Goal: Task Accomplishment & Management: Manage account settings

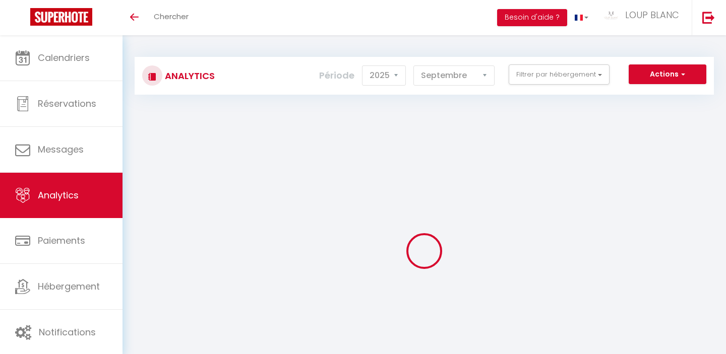
select select "2025"
select select "9"
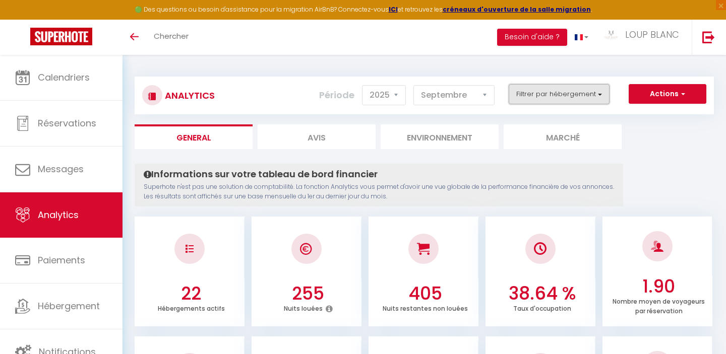
click at [565, 100] on button "Filtrer par hébergement" at bounding box center [559, 94] width 101 height 20
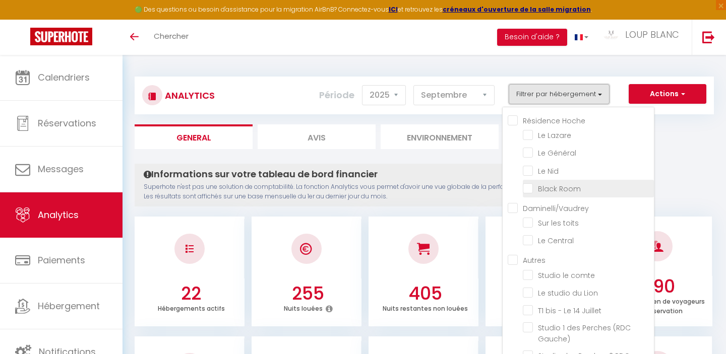
scroll to position [231, 0]
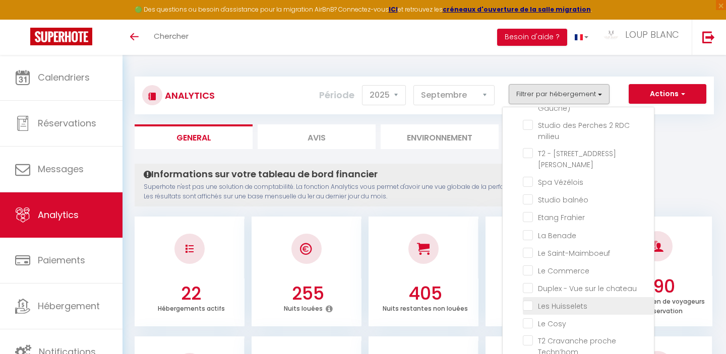
click at [527, 300] on Huisselets "checkbox" at bounding box center [588, 305] width 131 height 10
checkbox Huisselets "true"
checkbox Lazare "false"
checkbox Général "false"
checkbox Nid "false"
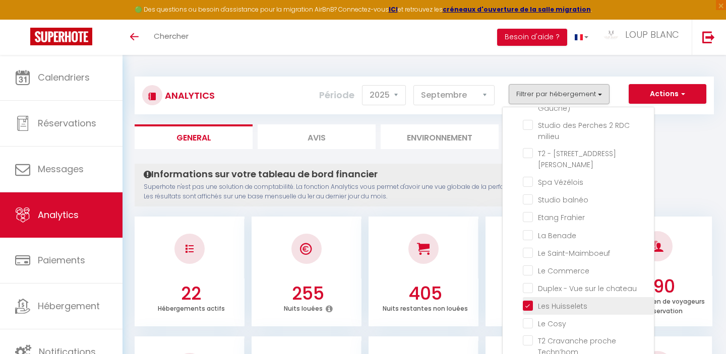
checkbox Room "false"
checkbox toits "false"
checkbox Central "false"
checkbox comte "false"
checkbox Lion "false"
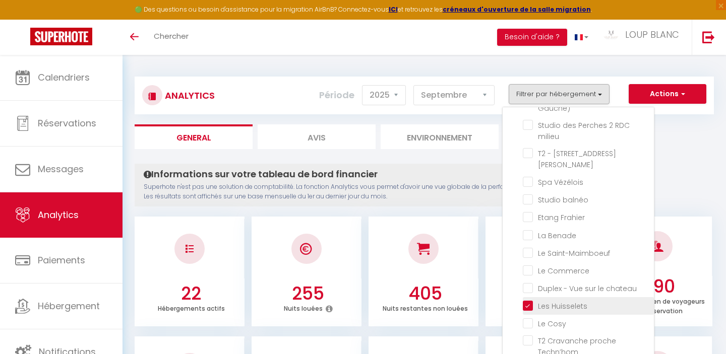
checkbox Juillet "false"
checkbox Gauche\) "false"
checkbox milieu "false"
checkbox Jaurès "false"
checkbox Vézélois "false"
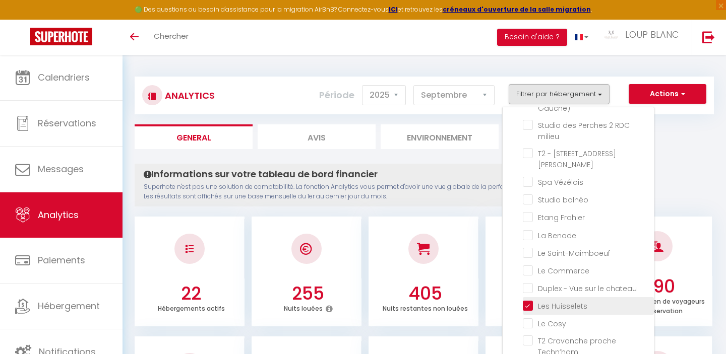
checkbox balnéo "false"
checkbox Frahier "false"
checkbox Benade "false"
checkbox Saint-Maimboeuf "false"
checkbox Commerce "false"
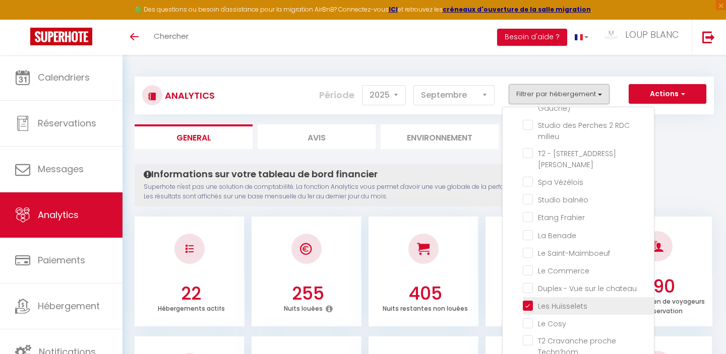
checkbox chateau "false"
checkbox Cosy "false"
checkbox Techn’hom "false"
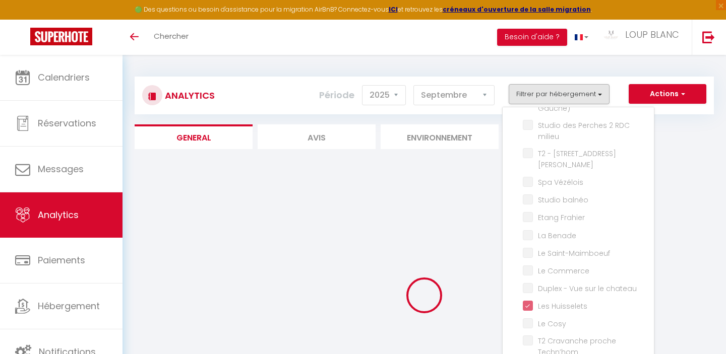
checkbox Lazare "false"
checkbox Général "false"
checkbox Nid "false"
checkbox Room "false"
checkbox toits "false"
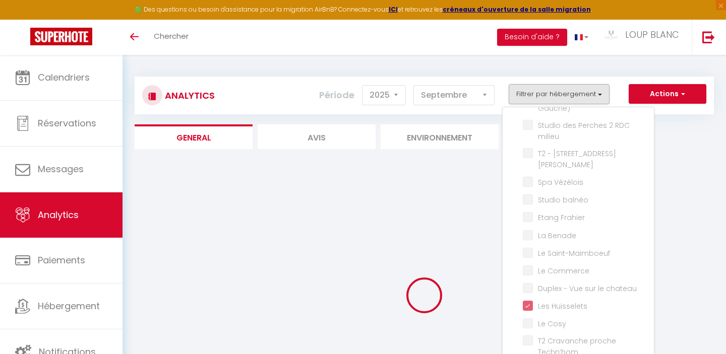
checkbox Central "false"
checkbox comte "false"
checkbox Lion "false"
checkbox Juillet "false"
checkbox Gauche\) "false"
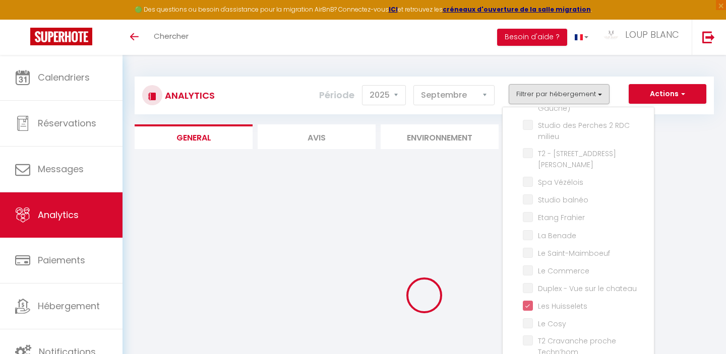
checkbox milieu "false"
checkbox Jaurès "false"
checkbox Vézélois "false"
checkbox balnéo "false"
checkbox Frahier "false"
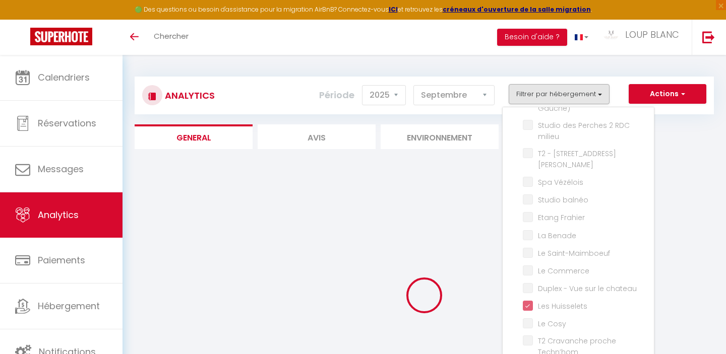
checkbox Benade "false"
checkbox Saint-Maimboeuf "false"
checkbox Commerce "false"
checkbox chateau "false"
checkbox Cosy "false"
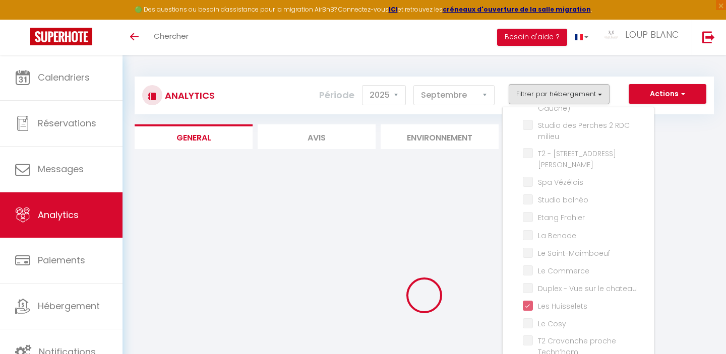
checkbox Techn’hom "false"
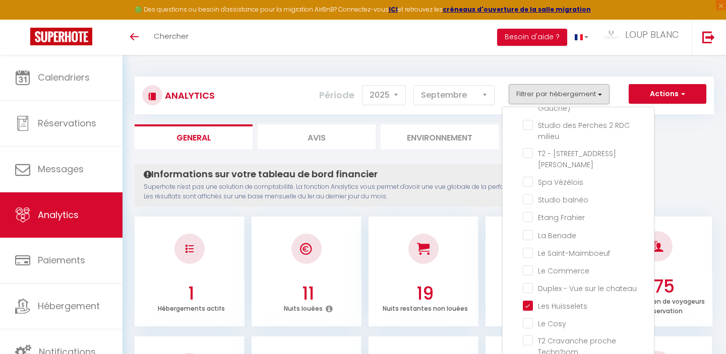
click at [677, 145] on ul "General Avis Environnement Marché" at bounding box center [424, 136] width 579 height 25
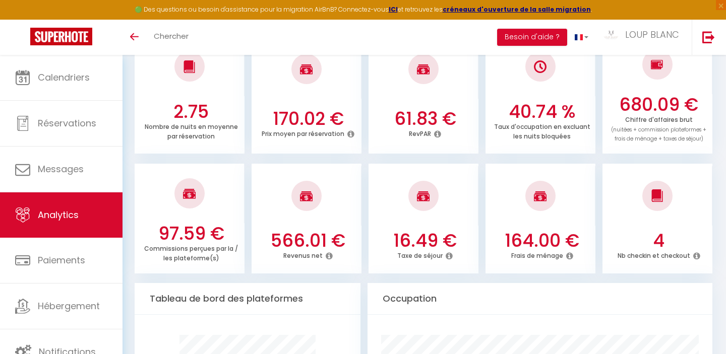
scroll to position [0, 0]
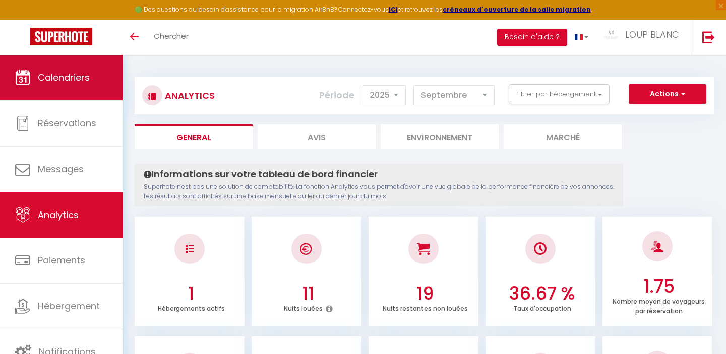
click at [67, 78] on span "Calendriers" at bounding box center [64, 77] width 52 height 13
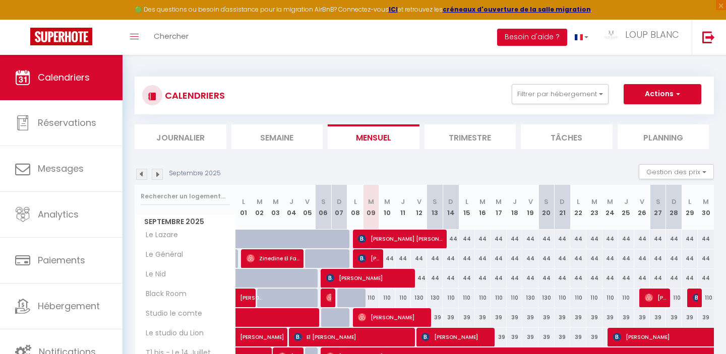
click at [156, 177] on img at bounding box center [157, 174] width 11 height 11
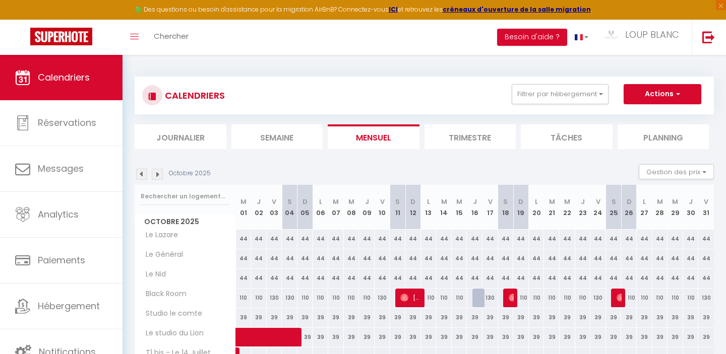
click at [158, 176] on img at bounding box center [157, 174] width 11 height 11
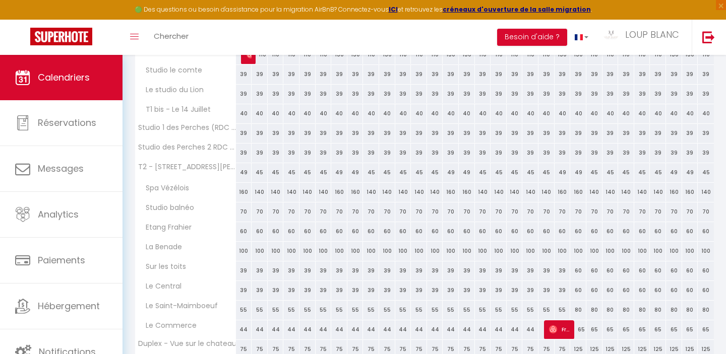
scroll to position [250, 0]
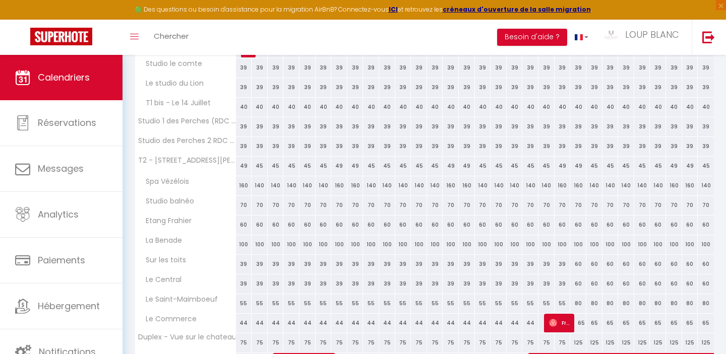
click at [560, 303] on div "55" at bounding box center [562, 303] width 16 height 19
type input "55"
type input "Ven 21 Novembre 2025"
type input "[DATE]"
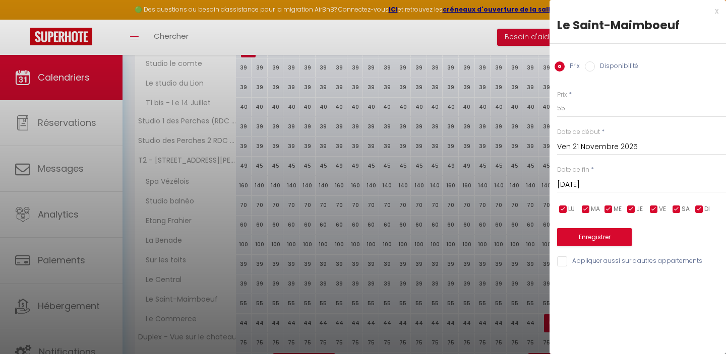
click at [579, 145] on input "Ven 21 Novembre 2025" at bounding box center [641, 147] width 169 height 13
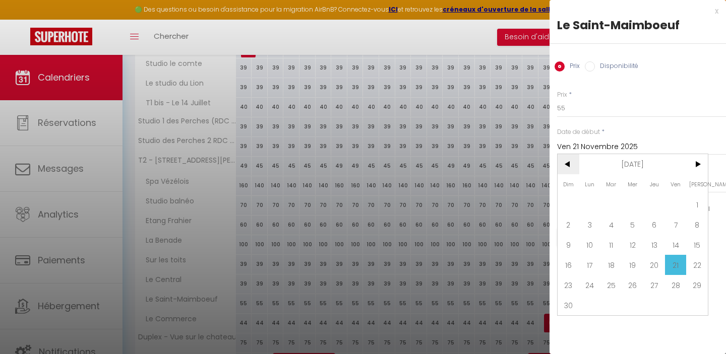
click at [573, 162] on span "<" at bounding box center [568, 164] width 22 height 20
click at [633, 245] on span "17" at bounding box center [633, 245] width 22 height 20
type input "Mer 17 Septembre 2025"
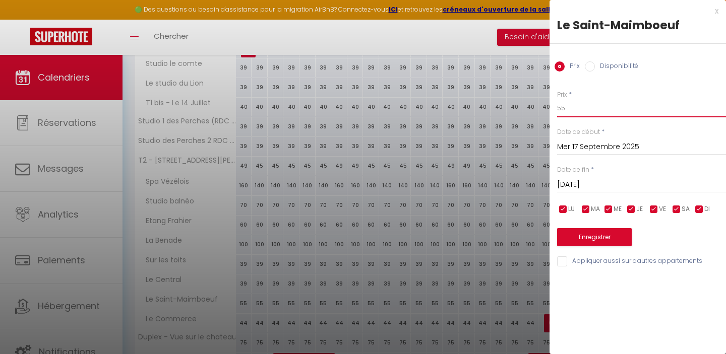
click at [573, 110] on input "55" at bounding box center [641, 108] width 169 height 18
type input "5"
type input "45"
click at [578, 229] on button "Enregistrer" at bounding box center [594, 237] width 75 height 18
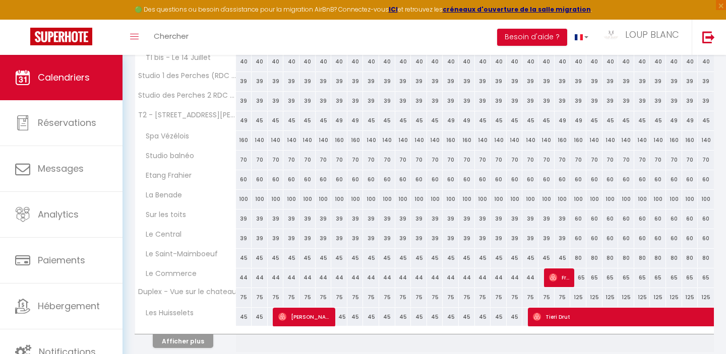
scroll to position [299, 0]
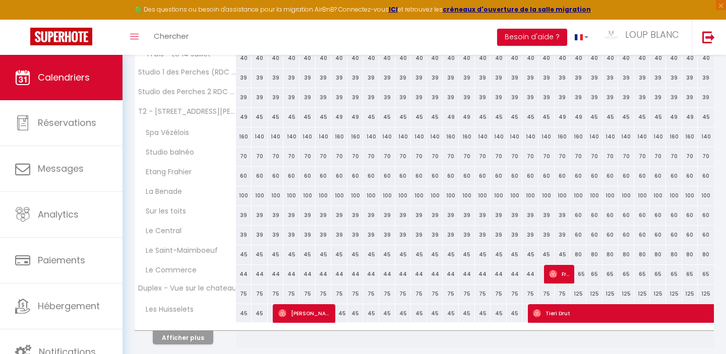
click at [577, 256] on div "80" at bounding box center [578, 254] width 16 height 19
type input "80"
type input "[DATE]"
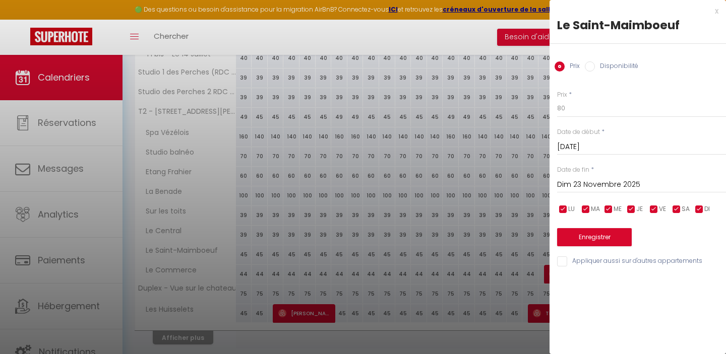
click at [581, 180] on input "Dim 23 Novembre 2025" at bounding box center [641, 184] width 169 height 13
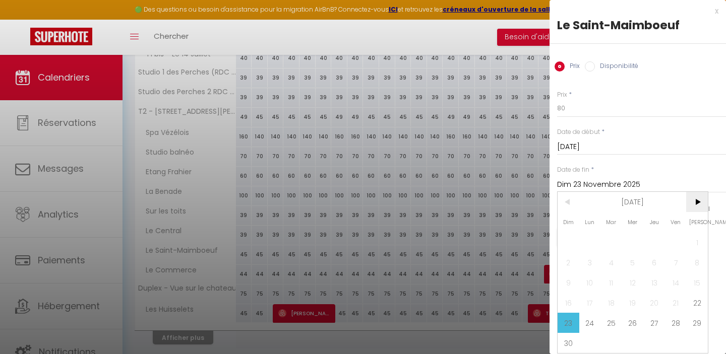
click at [700, 200] on span ">" at bounding box center [697, 202] width 22 height 20
click at [698, 205] on span ">" at bounding box center [697, 202] width 22 height 20
click at [656, 237] on span "1" at bounding box center [654, 242] width 22 height 20
type input "Jeu 01 Janvier 2026"
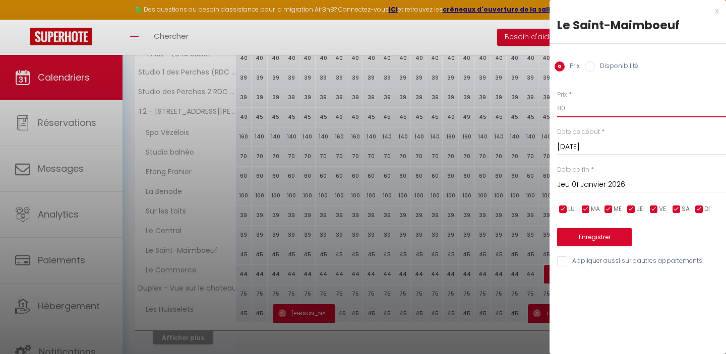
click at [567, 112] on input "80" at bounding box center [641, 108] width 169 height 18
type input "70"
click at [574, 240] on button "Enregistrer" at bounding box center [594, 237] width 75 height 18
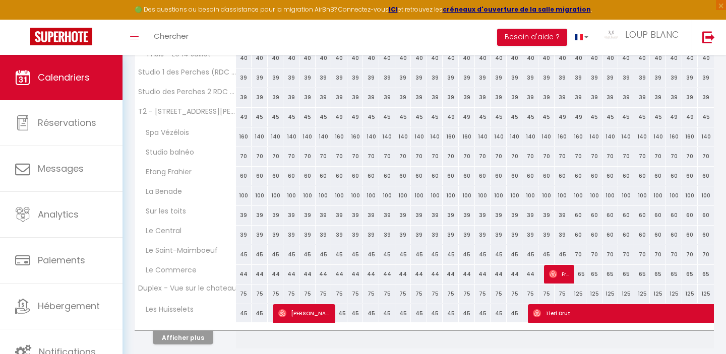
click at [578, 295] on div "125" at bounding box center [578, 294] width 16 height 19
type input "125"
type input "[DATE]"
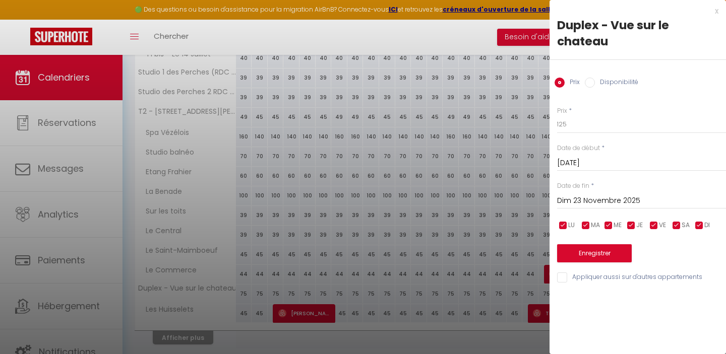
click at [580, 203] on input "Dim 23 Novembre 2025" at bounding box center [641, 201] width 169 height 13
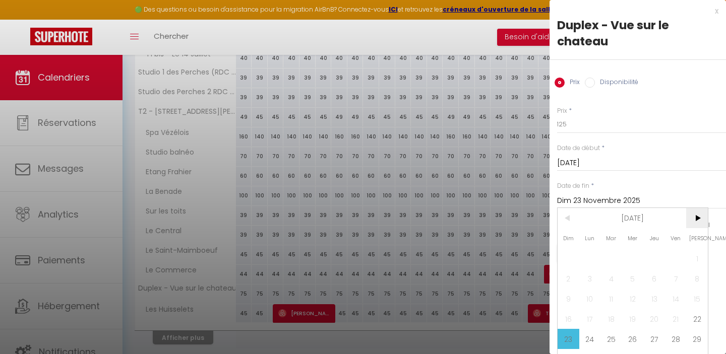
click at [693, 221] on span ">" at bounding box center [697, 218] width 22 height 20
click at [657, 255] on span "1" at bounding box center [654, 258] width 22 height 20
type input "Jeu 01 Janvier 2026"
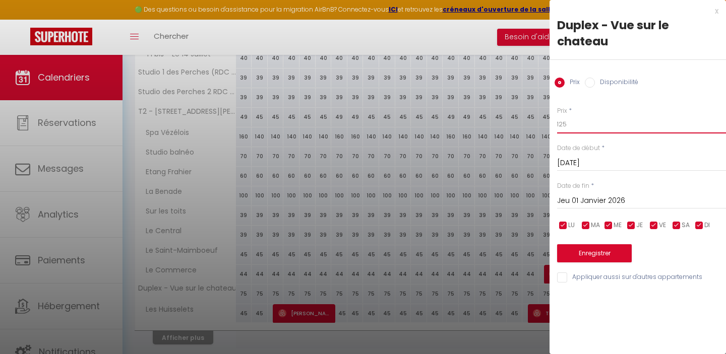
click at [577, 128] on input "125" at bounding box center [641, 124] width 169 height 18
type input "110"
click at [581, 259] on button "Enregistrer" at bounding box center [594, 253] width 75 height 18
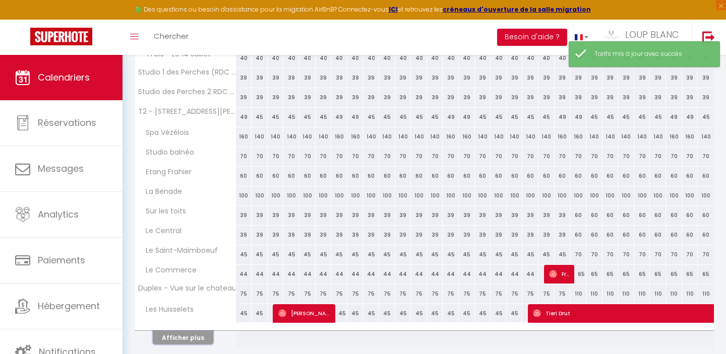
click at [167, 337] on button "Afficher plus" at bounding box center [183, 338] width 60 height 14
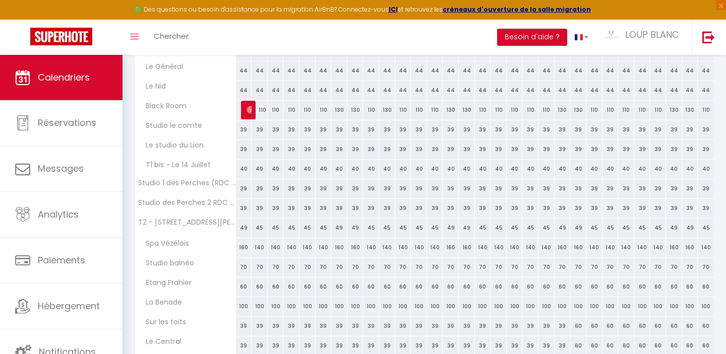
scroll to position [0, 0]
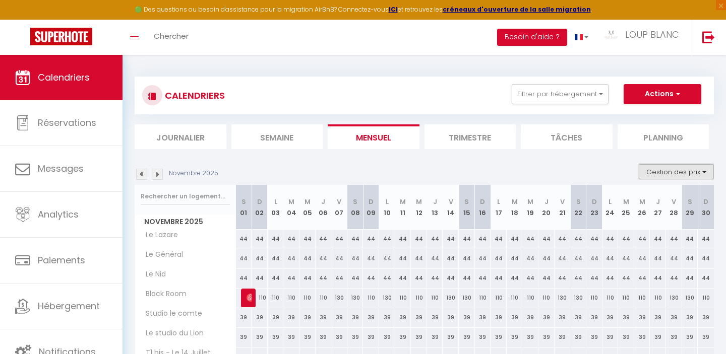
click at [683, 171] on button "Gestion des prix" at bounding box center [676, 171] width 75 height 15
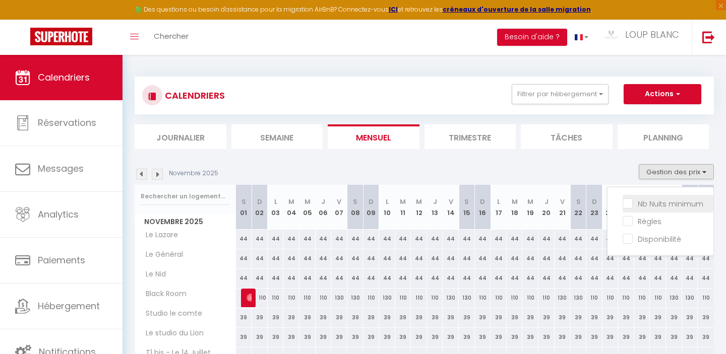
click at [649, 205] on input "Nb Nuits minimum" at bounding box center [667, 203] width 91 height 10
checkbox input "true"
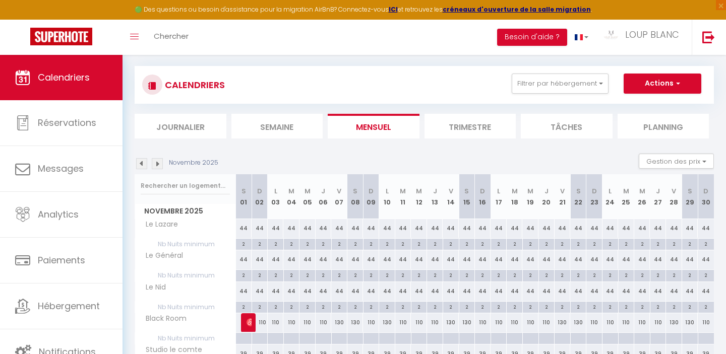
scroll to position [1, 0]
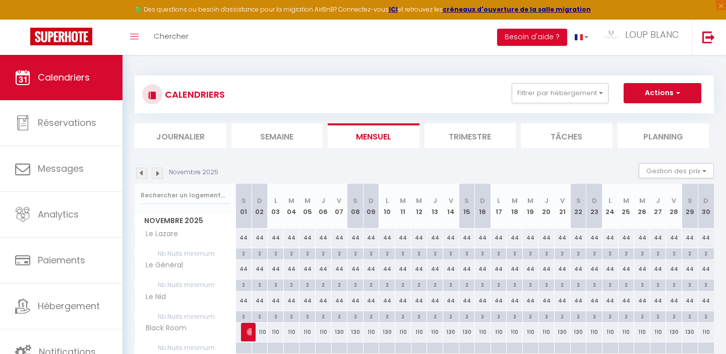
click at [137, 171] on img at bounding box center [141, 173] width 11 height 11
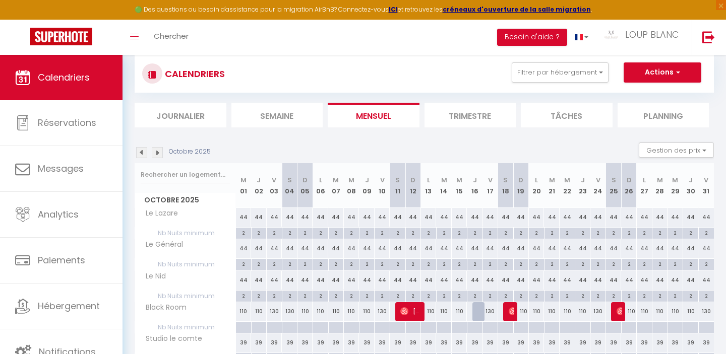
scroll to position [3, 0]
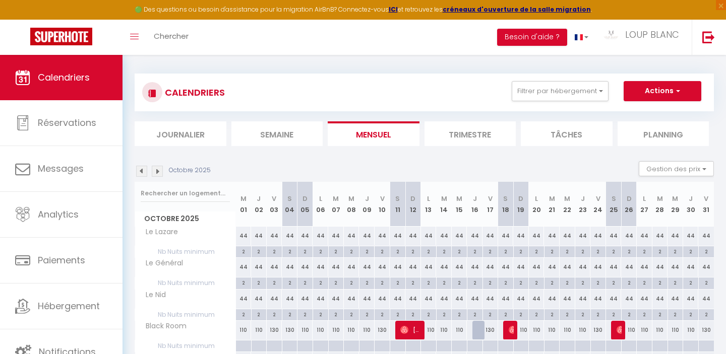
click at [141, 170] on img at bounding box center [141, 171] width 11 height 11
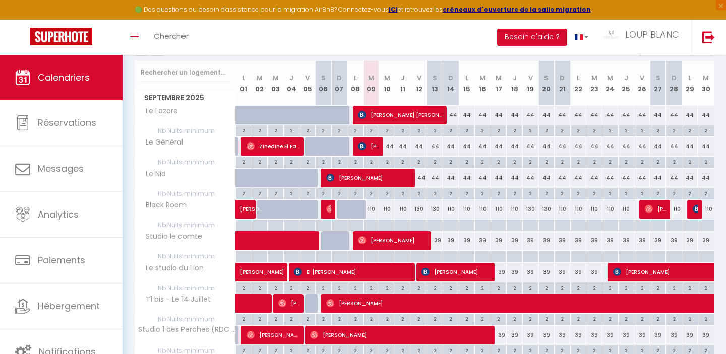
scroll to position [101, 0]
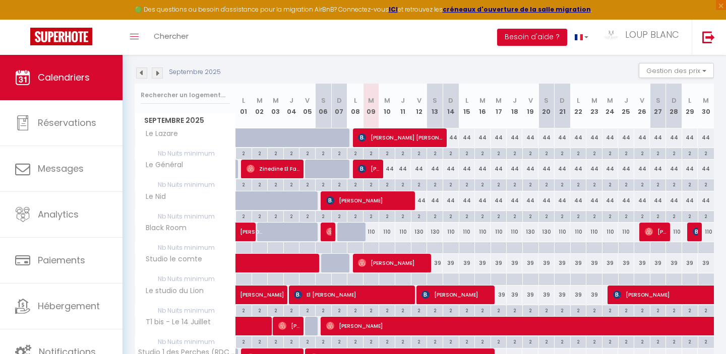
click at [141, 75] on img at bounding box center [141, 73] width 11 height 11
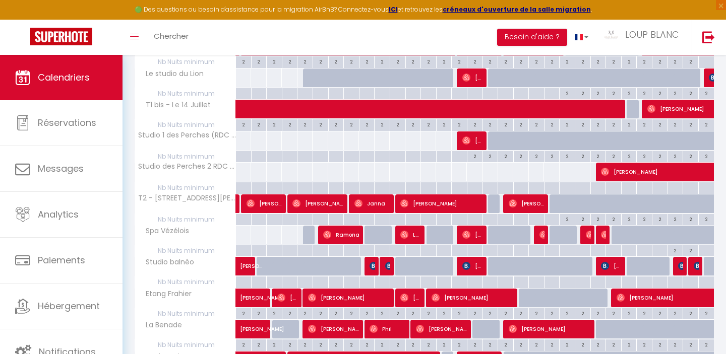
scroll to position [0, 0]
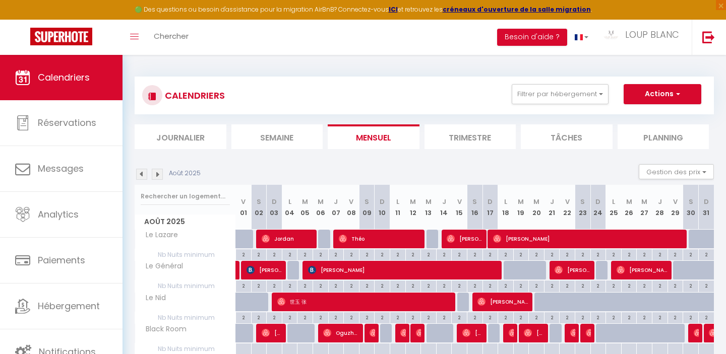
click at [159, 173] on img at bounding box center [157, 174] width 11 height 11
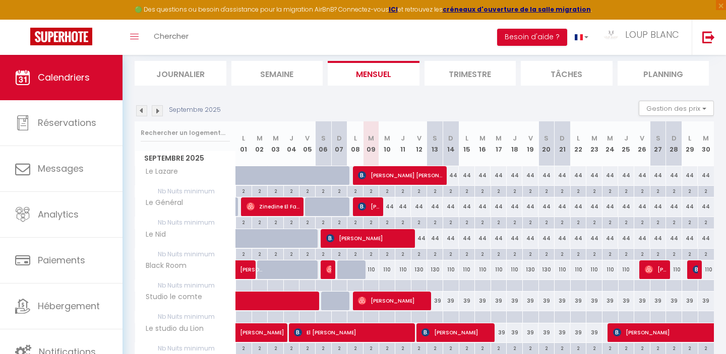
click at [142, 114] on img at bounding box center [141, 110] width 11 height 11
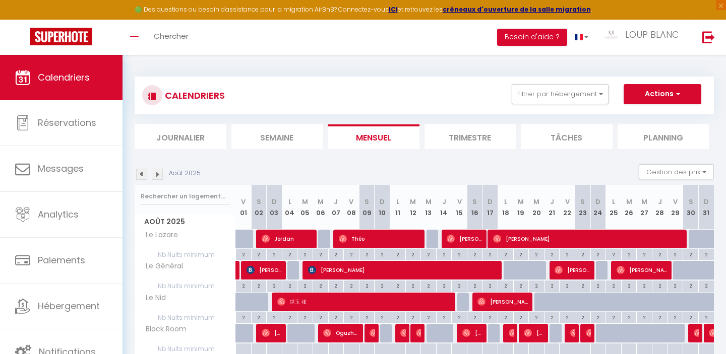
click at [159, 176] on img at bounding box center [157, 174] width 11 height 11
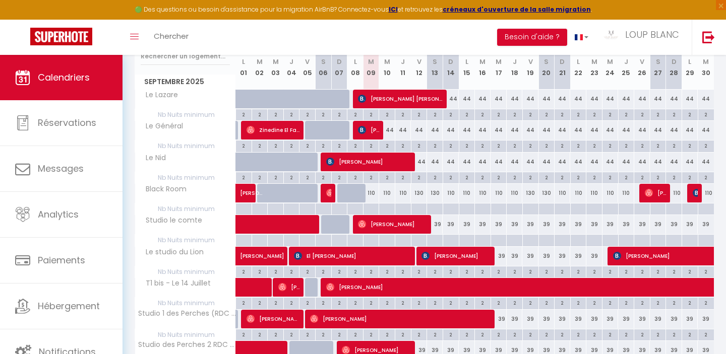
scroll to position [143, 0]
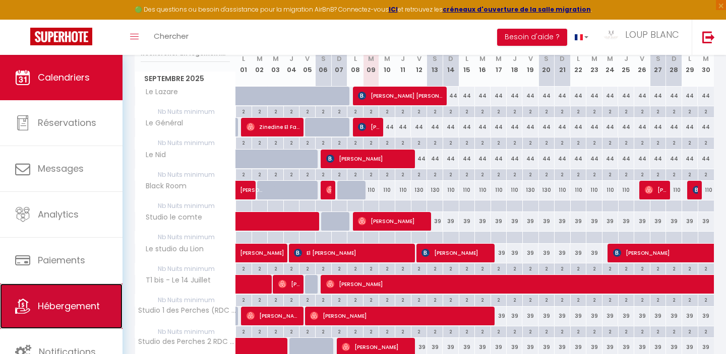
click at [62, 312] on span "Hébergement" at bounding box center [69, 306] width 62 height 13
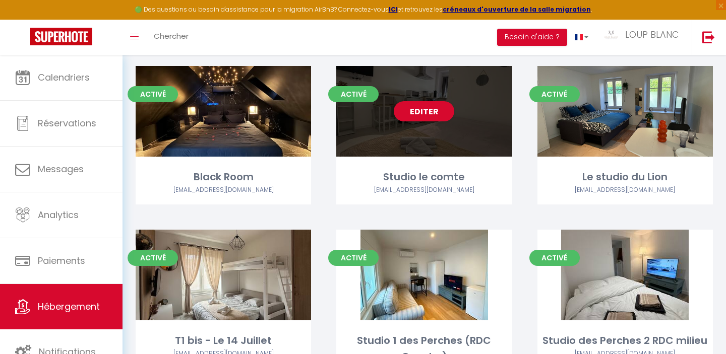
scroll to position [239, 0]
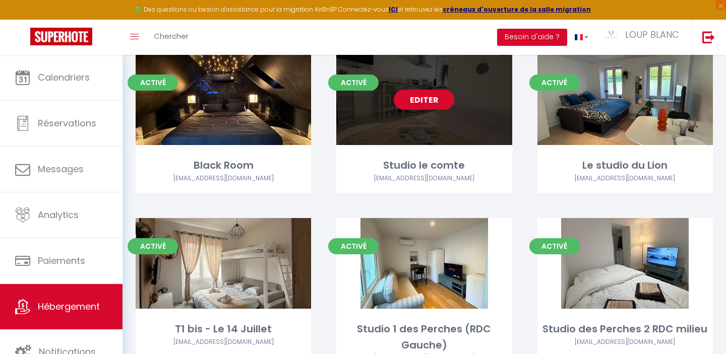
click at [413, 103] on link "Editer" at bounding box center [424, 100] width 60 height 20
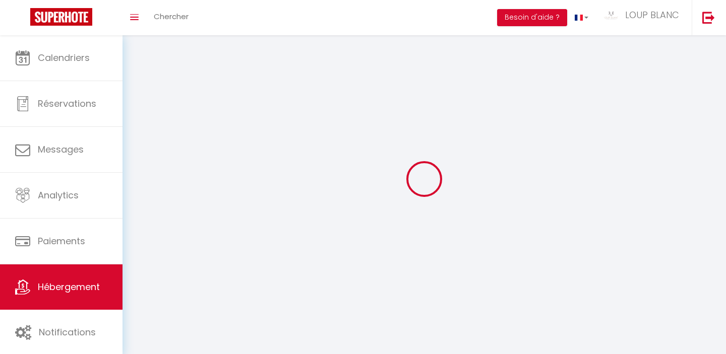
select select "1"
select select "28"
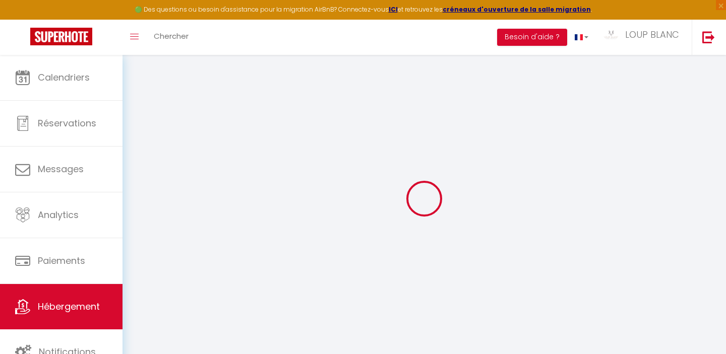
select select
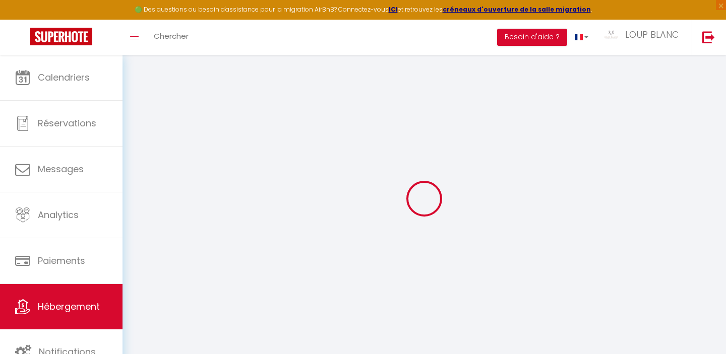
select select
checkbox input "false"
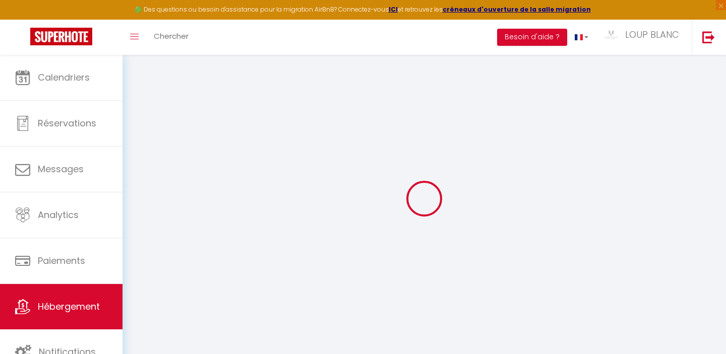
select select
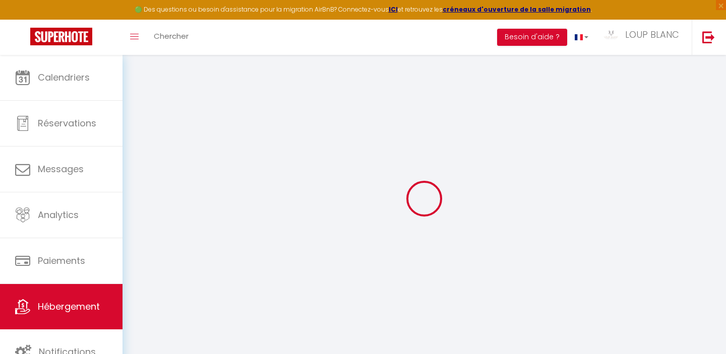
select select
checkbox input "false"
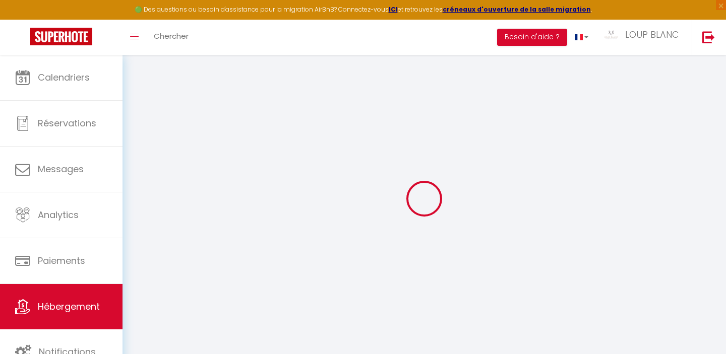
checkbox input "false"
select select
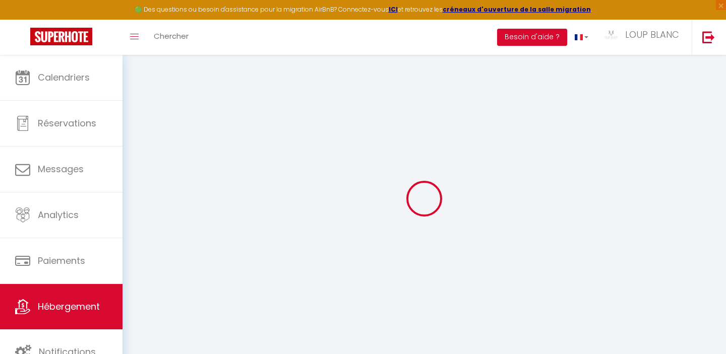
select select
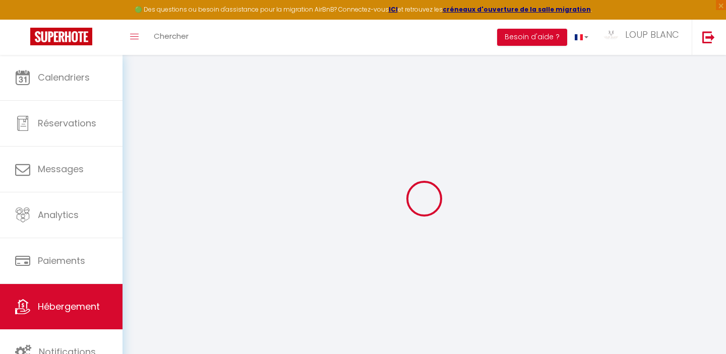
checkbox input "false"
select select
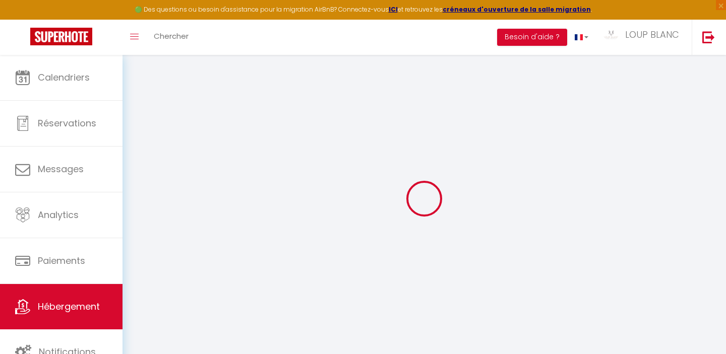
select select
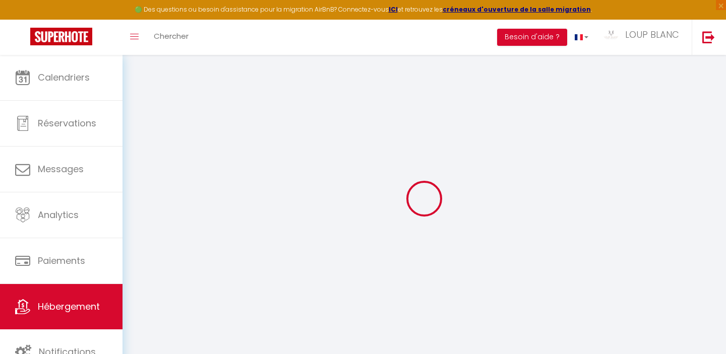
select select
checkbox input "false"
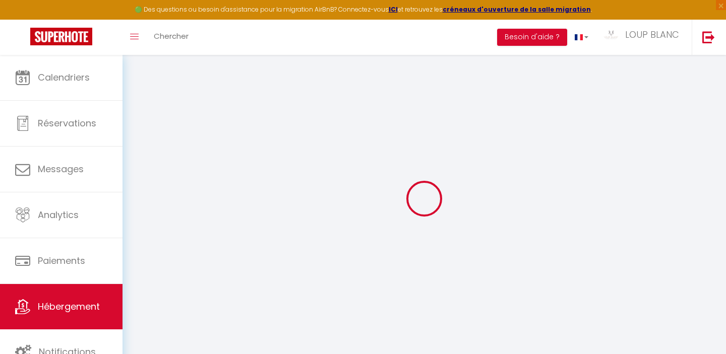
checkbox input "false"
select select
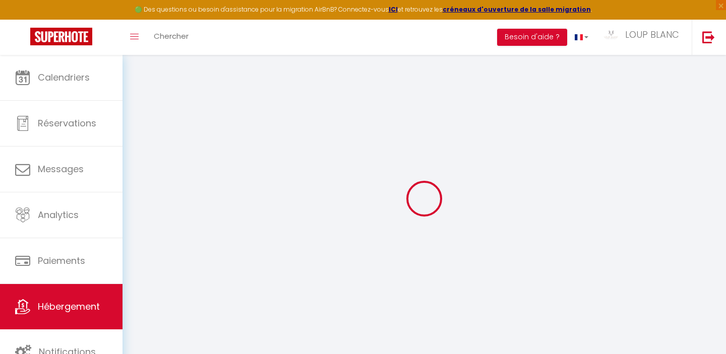
select select
checkbox input "false"
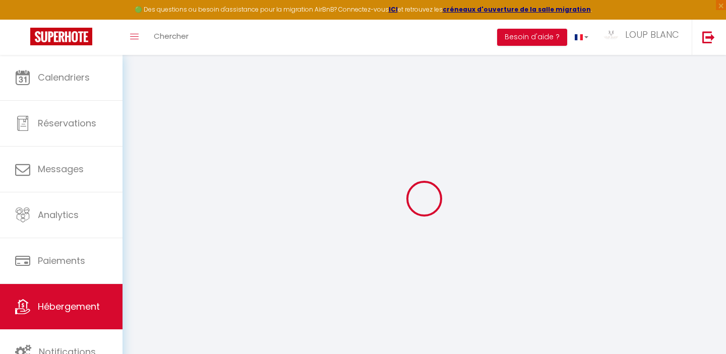
checkbox input "false"
select select
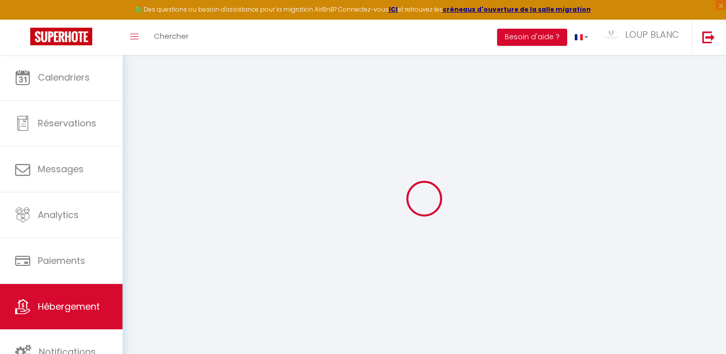
type input "Studio le comte"
type input "[PERSON_NAME]"
select select "2"
type input "39"
type input "35"
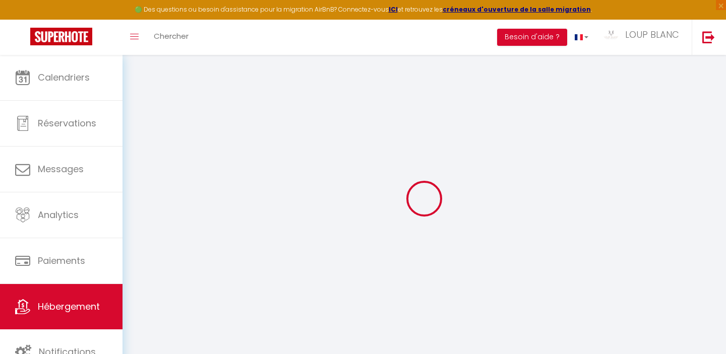
type input "3.85"
type input "0"
select select
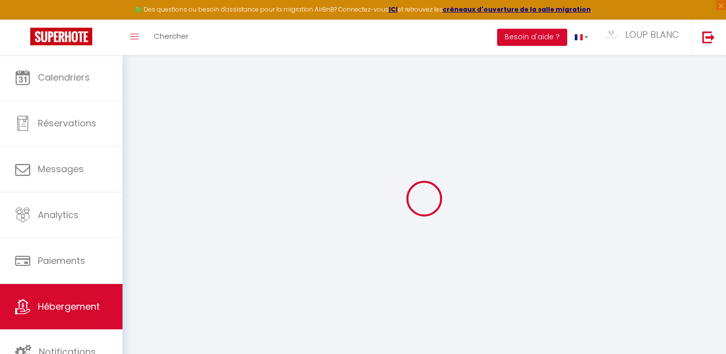
select select
type input "[STREET_ADDRESS]"
type input "90000"
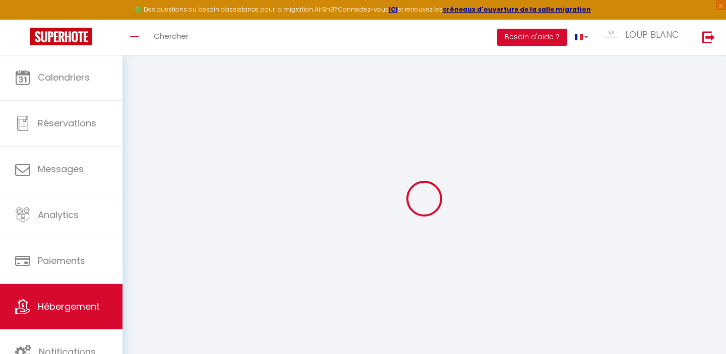
type input "Belfort"
type input "[EMAIL_ADDRESS][DOMAIN_NAME]"
select select
checkbox input "false"
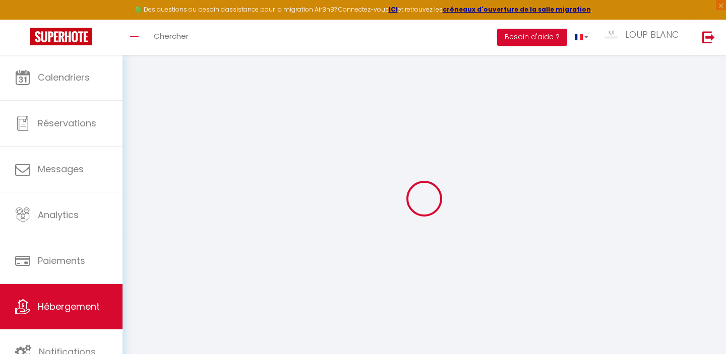
checkbox input "false"
radio input "true"
type input "15"
type input "35"
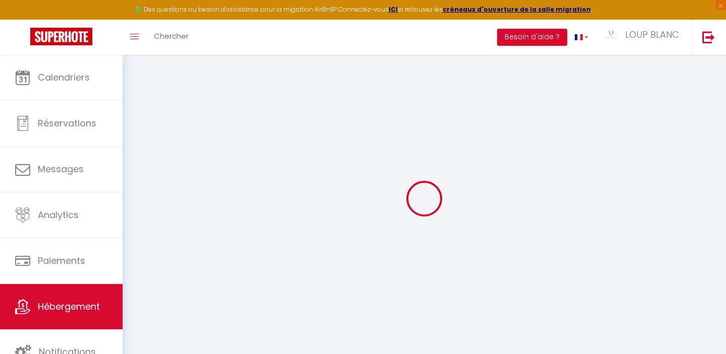
type input "0"
select select
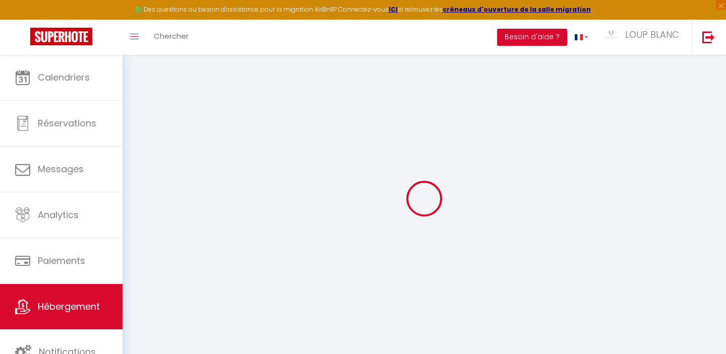
select select
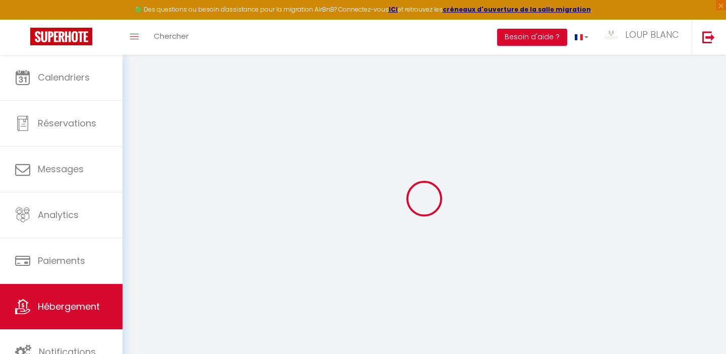
checkbox input "false"
select select
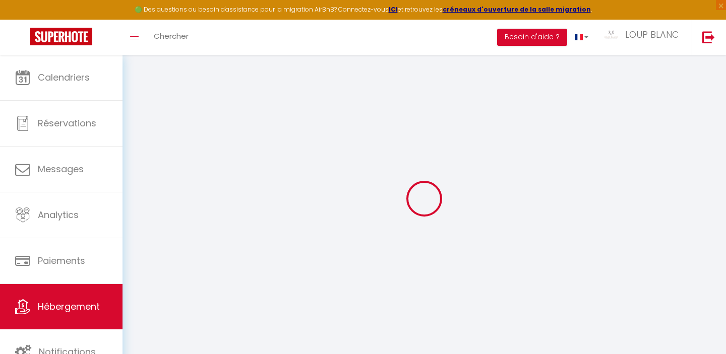
select select
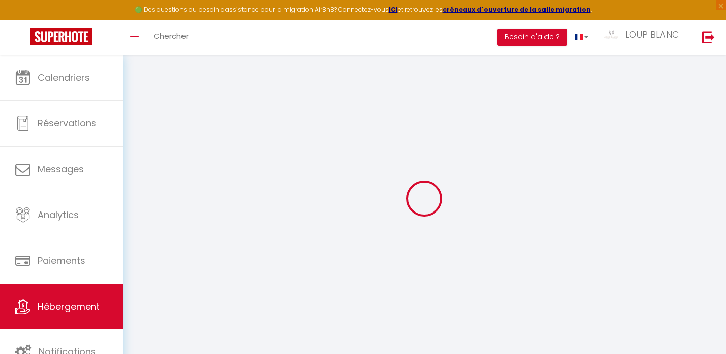
select select
checkbox input "false"
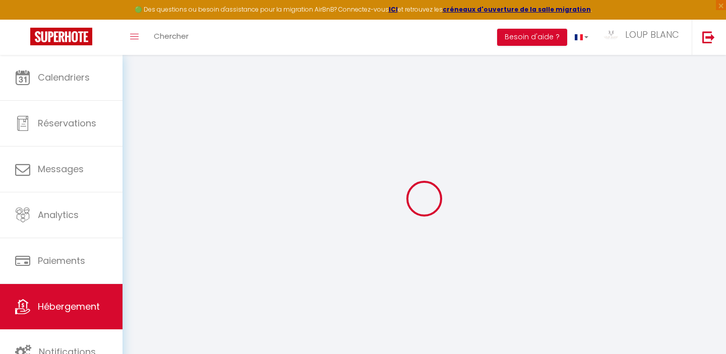
select select
checkbox input "false"
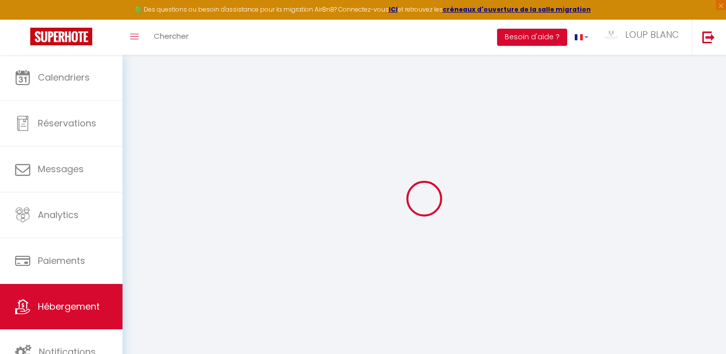
select select "18:00"
select select
select select "10:00"
select select "30"
select select "120"
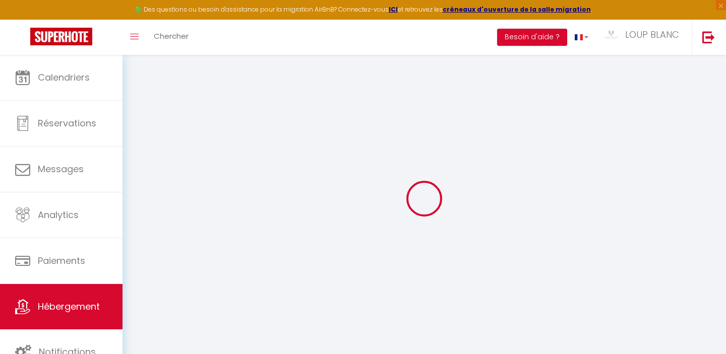
select select "19:00"
select select
checkbox input "false"
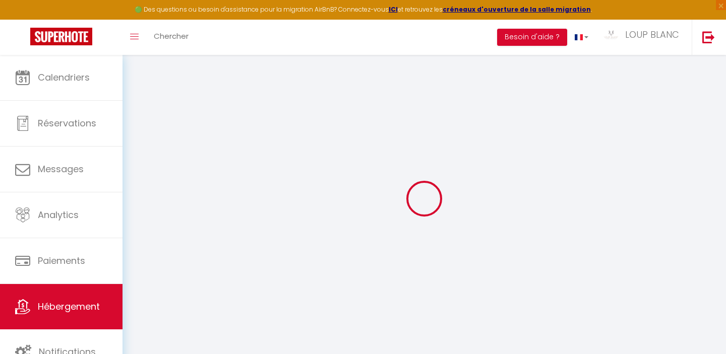
checkbox input "false"
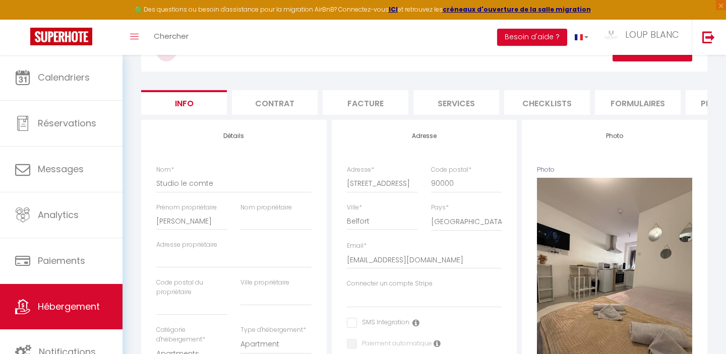
scroll to position [62, 0]
click at [701, 107] on li "Plateformes" at bounding box center [728, 103] width 86 height 25
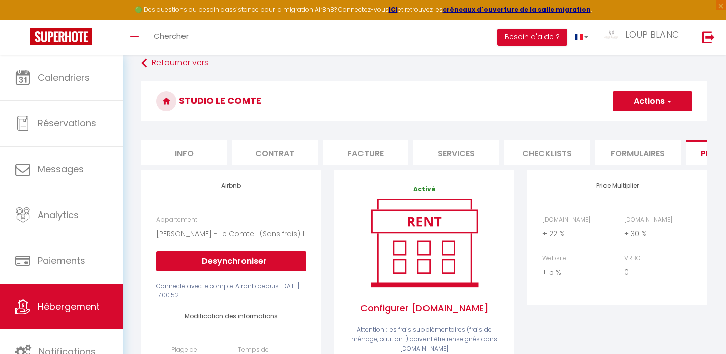
scroll to position [4, 0]
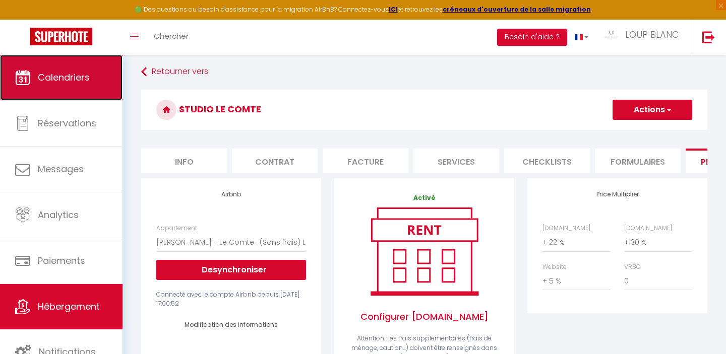
click at [67, 89] on link "Calendriers" at bounding box center [61, 77] width 122 height 45
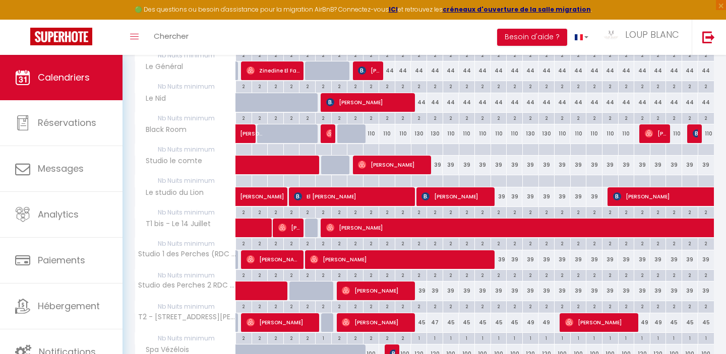
scroll to position [199, 0]
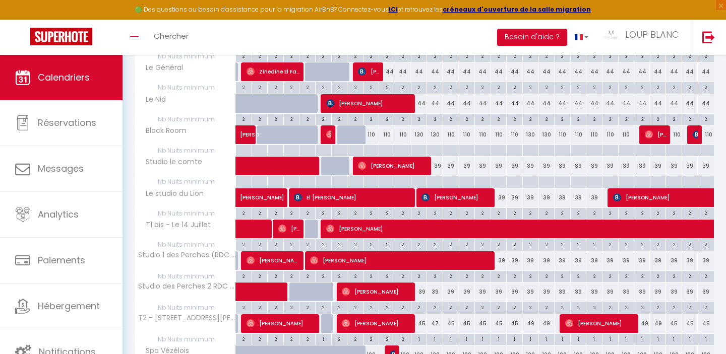
click at [434, 180] on div at bounding box center [434, 182] width 16 height 12
type input "[DATE]"
type input "Dim 14 Septembre 2025"
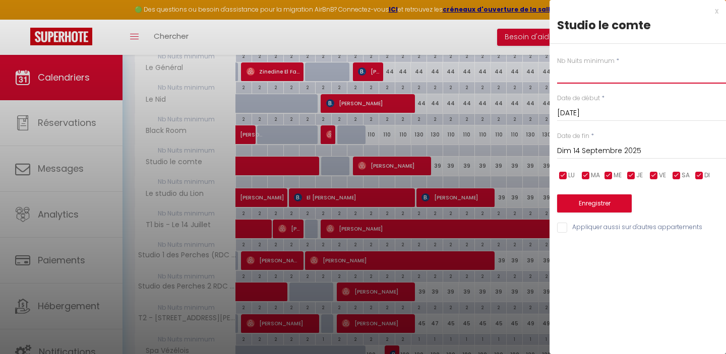
click at [578, 79] on input "text" at bounding box center [641, 75] width 169 height 18
type input "2"
click at [577, 148] on input "Dim 14 Septembre 2025" at bounding box center [641, 151] width 169 height 13
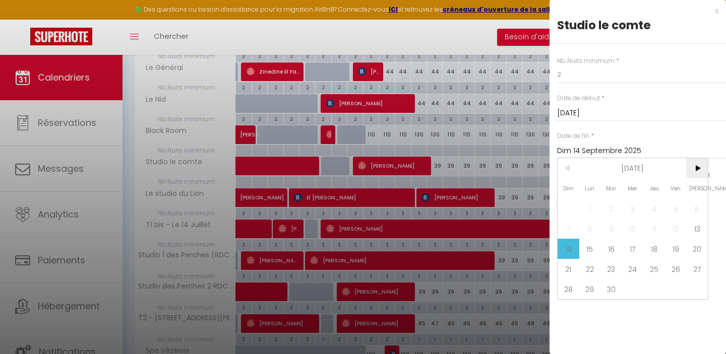
click at [699, 168] on span ">" at bounding box center [697, 168] width 22 height 20
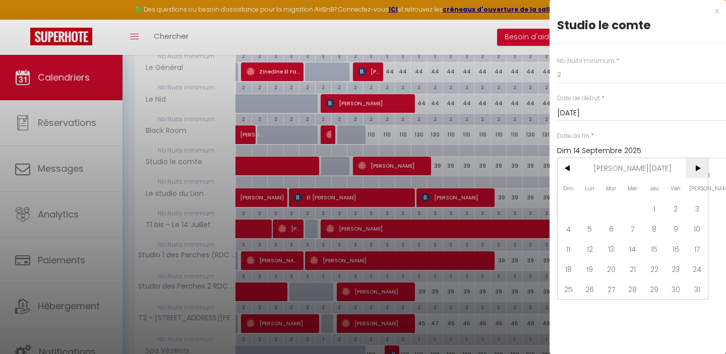
click at [699, 168] on span ">" at bounding box center [697, 168] width 22 height 20
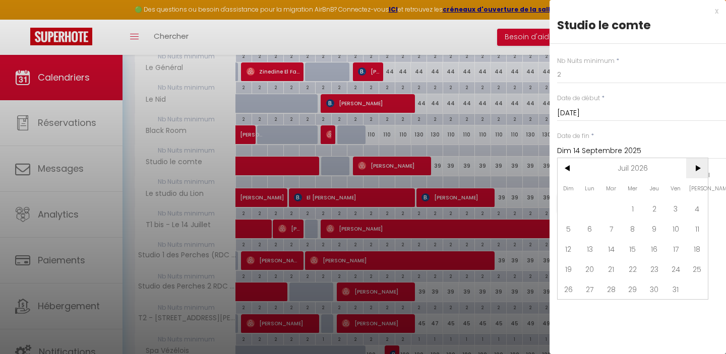
click at [699, 168] on span ">" at bounding box center [697, 168] width 22 height 20
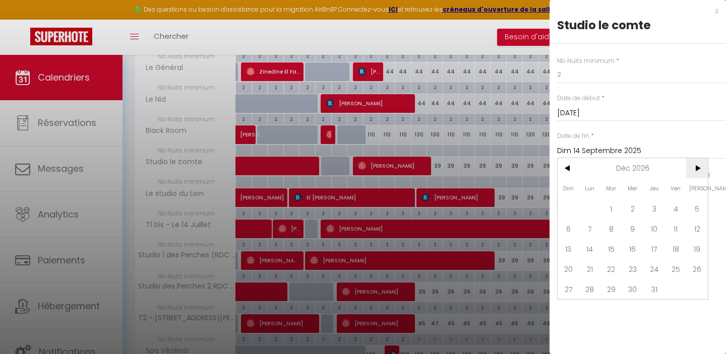
click at [699, 168] on span ">" at bounding box center [697, 168] width 22 height 20
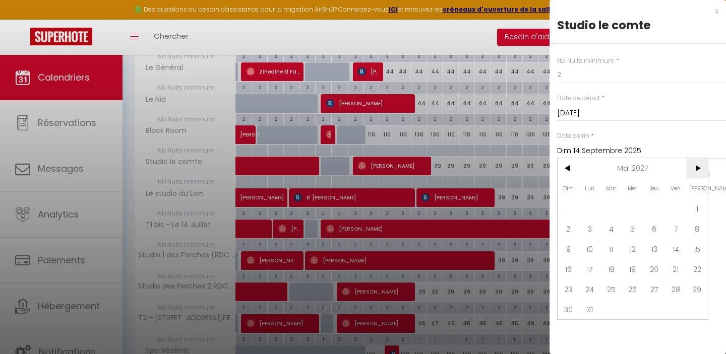
click at [699, 168] on span ">" at bounding box center [697, 168] width 22 height 20
click at [694, 291] on span "31" at bounding box center [697, 289] width 22 height 20
type input "[PERSON_NAME][DATE]"
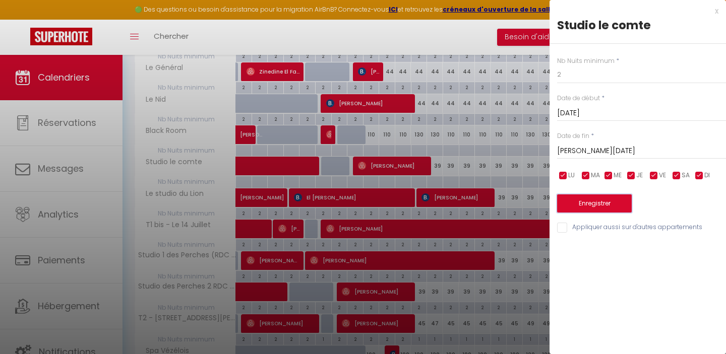
click at [606, 204] on button "Enregistrer" at bounding box center [594, 204] width 75 height 18
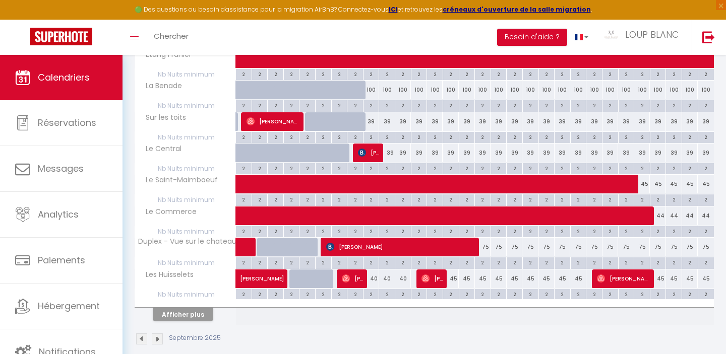
scroll to position [558, 0]
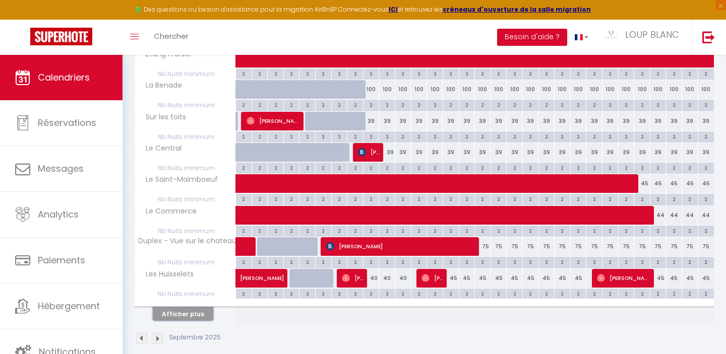
click at [194, 311] on button "Afficher plus" at bounding box center [183, 314] width 60 height 14
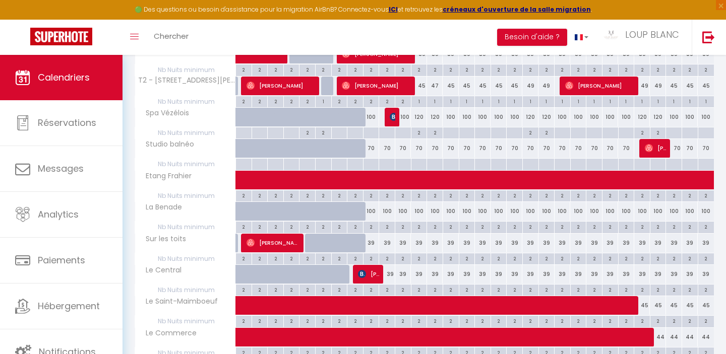
scroll to position [0, 0]
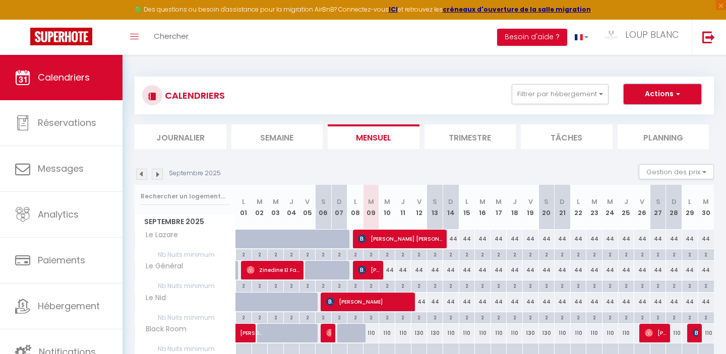
click at [643, 95] on button "Actions" at bounding box center [662, 94] width 78 height 20
click at [448, 97] on div "CALENDRIERS Filtrer par hébergement Résidence Hoche Le Lazare Le Général Le Nid…" at bounding box center [424, 95] width 564 height 23
click at [668, 168] on button "Gestion des prix" at bounding box center [676, 171] width 75 height 15
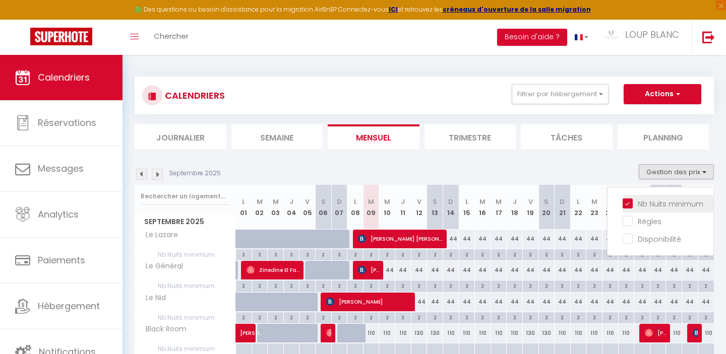
click at [629, 202] on input "Nb Nuits minimum" at bounding box center [667, 203] width 91 height 10
checkbox input "false"
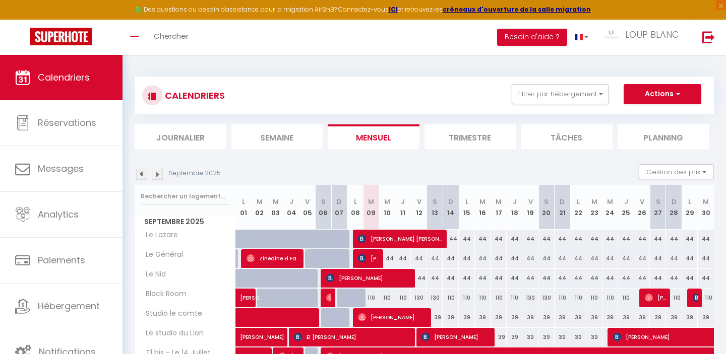
click at [158, 175] on img at bounding box center [157, 174] width 11 height 11
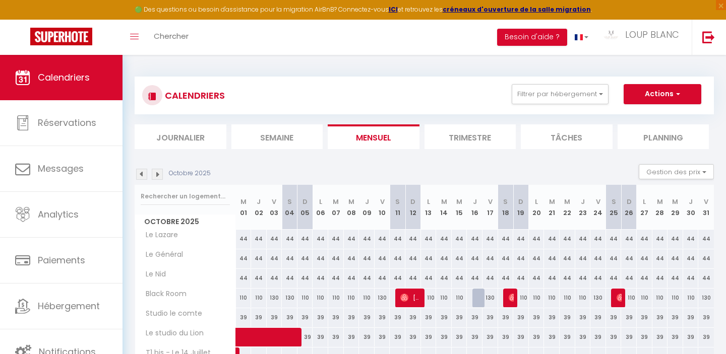
click at [158, 174] on img at bounding box center [157, 174] width 11 height 11
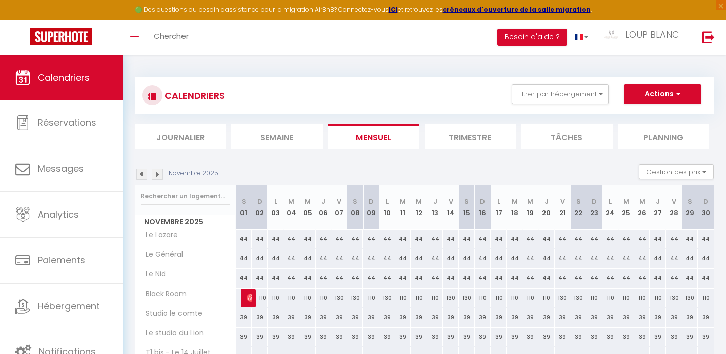
click at [158, 174] on img at bounding box center [157, 174] width 11 height 11
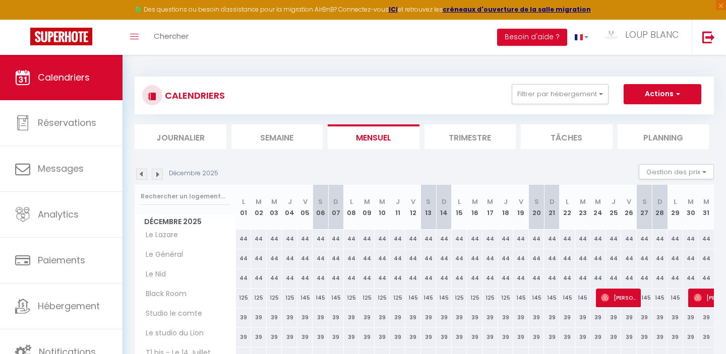
click at [158, 174] on img at bounding box center [157, 174] width 11 height 11
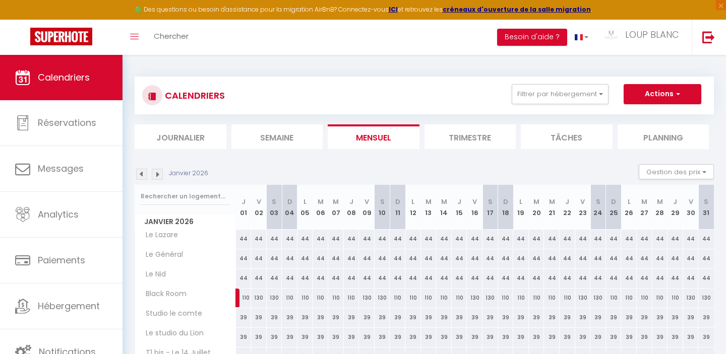
click at [158, 174] on img at bounding box center [157, 174] width 11 height 11
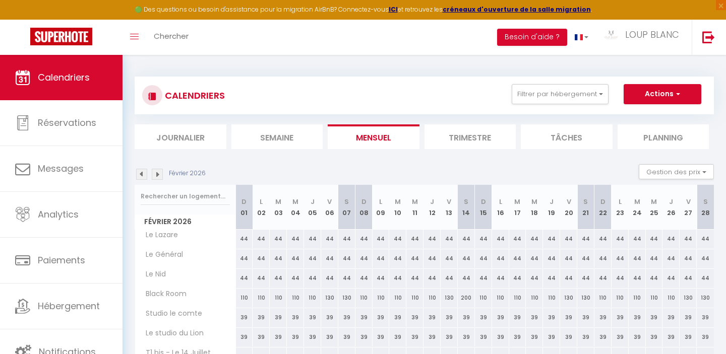
click at [158, 174] on img at bounding box center [157, 174] width 11 height 11
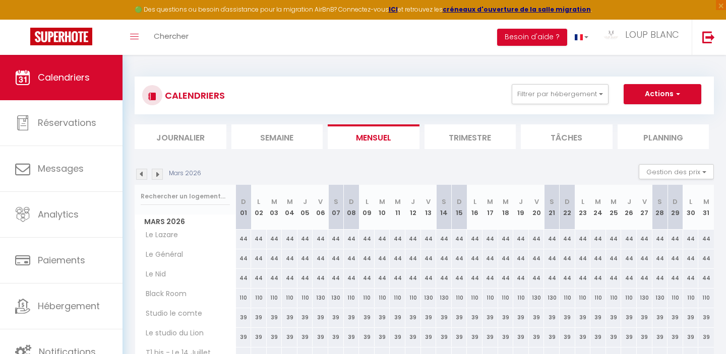
click at [158, 174] on img at bounding box center [157, 174] width 11 height 11
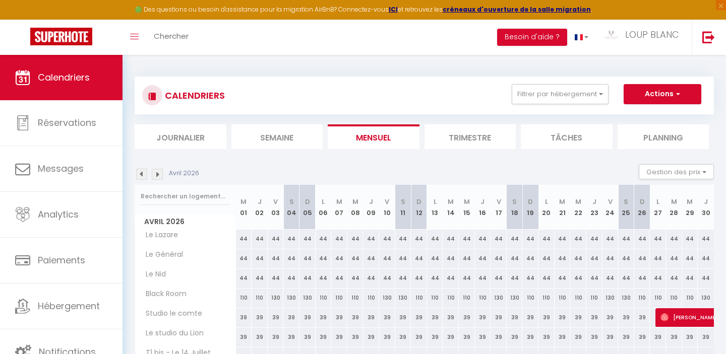
click at [158, 174] on img at bounding box center [157, 174] width 11 height 11
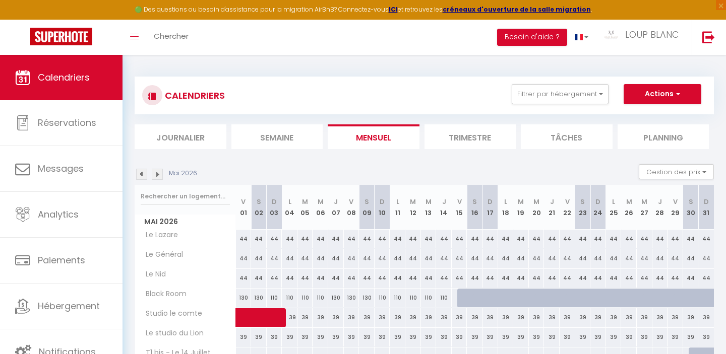
click at [158, 174] on img at bounding box center [157, 174] width 11 height 11
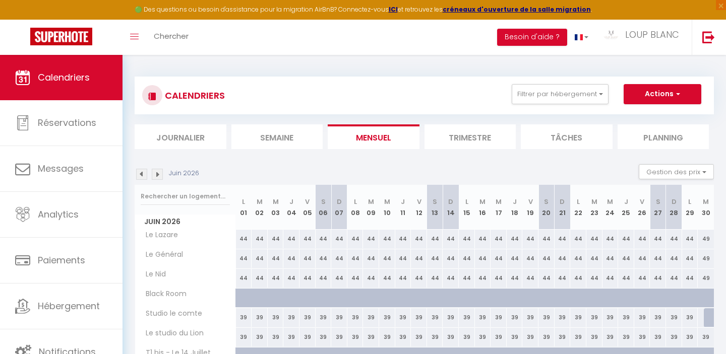
click at [145, 175] on img at bounding box center [141, 174] width 11 height 11
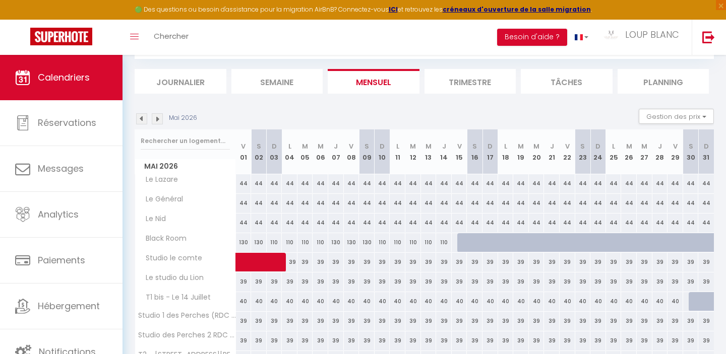
scroll to position [72, 0]
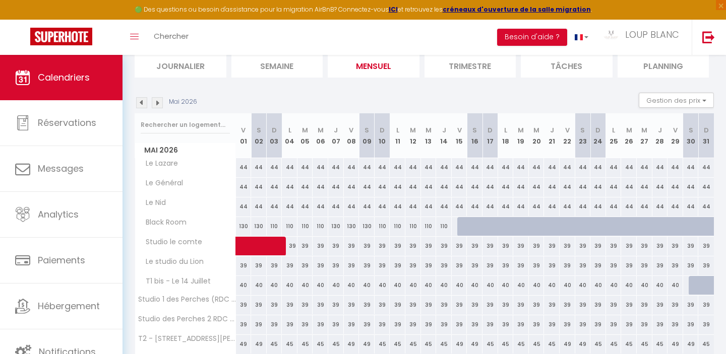
click at [464, 225] on div at bounding box center [465, 226] width 16 height 19
type input "130"
type input "Ven 15 Mai 2026"
type input "[DATE]"
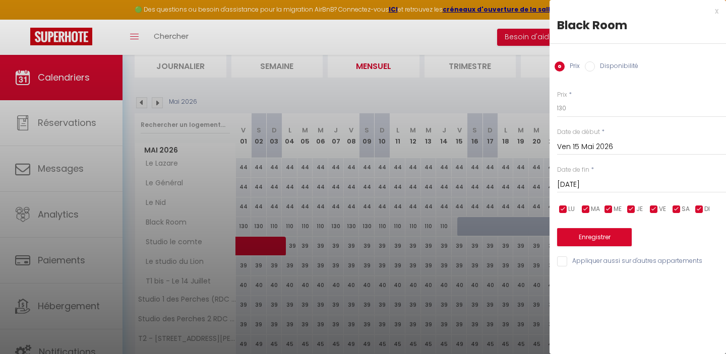
click at [591, 68] on input "Disponibilité" at bounding box center [590, 66] width 10 height 10
radio input "true"
radio input "false"
click at [577, 189] on input "[DATE]" at bounding box center [641, 185] width 169 height 13
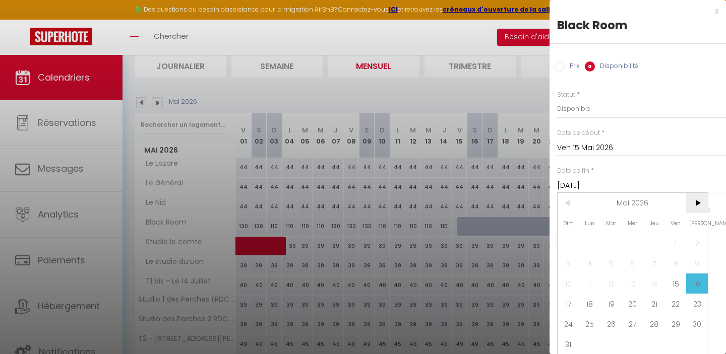
click at [698, 206] on span ">" at bounding box center [697, 203] width 22 height 20
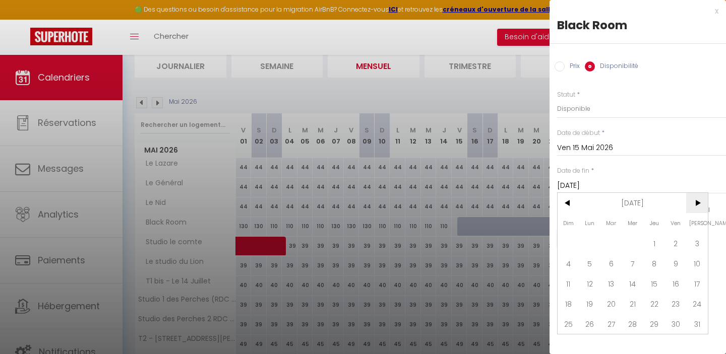
click at [698, 206] on span ">" at bounding box center [697, 203] width 22 height 20
click at [574, 207] on span "<" at bounding box center [568, 203] width 22 height 20
click at [638, 264] on span "9" at bounding box center [633, 264] width 22 height 20
type input "Mer 09 Septembre 2026"
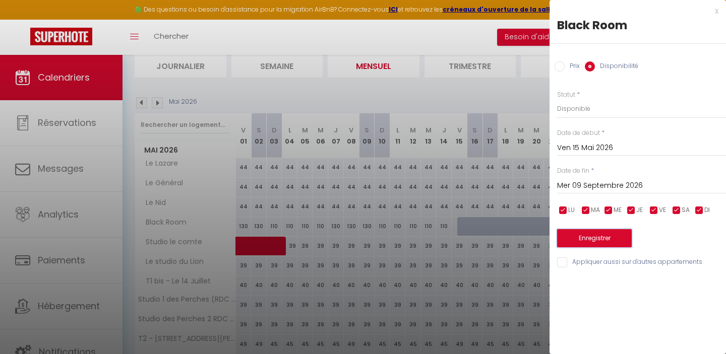
click at [589, 240] on button "Enregistrer" at bounding box center [594, 238] width 75 height 18
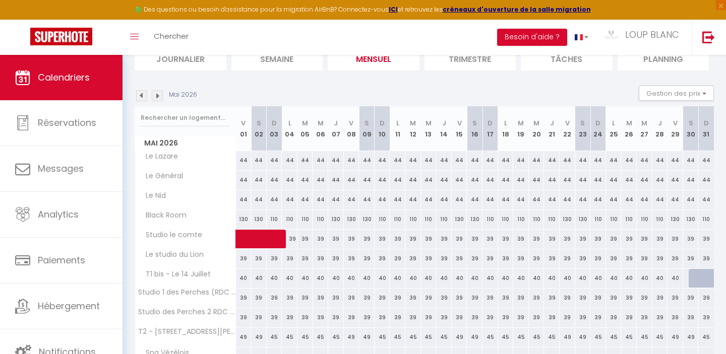
scroll to position [81, 0]
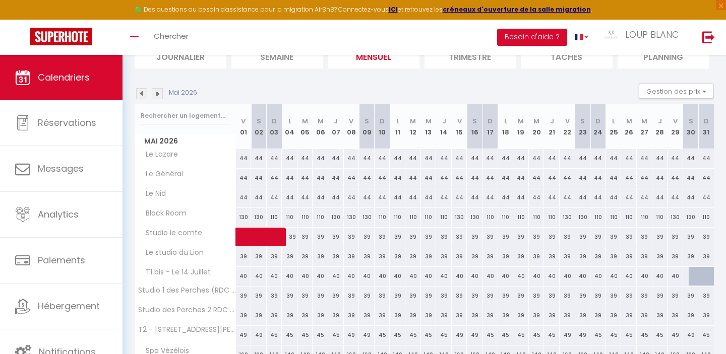
click at [695, 278] on div at bounding box center [696, 276] width 16 height 19
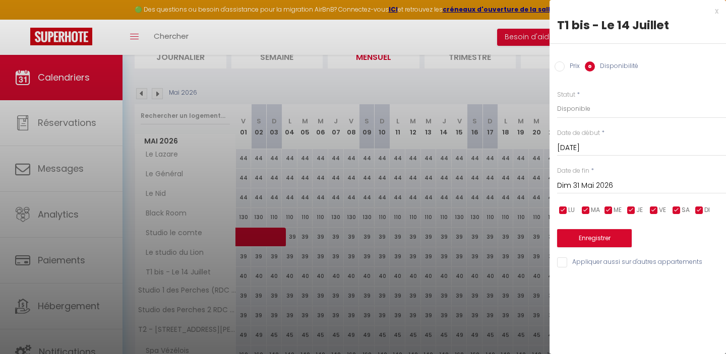
click at [576, 181] on input "Dim 31 Mai 2026" at bounding box center [641, 185] width 169 height 13
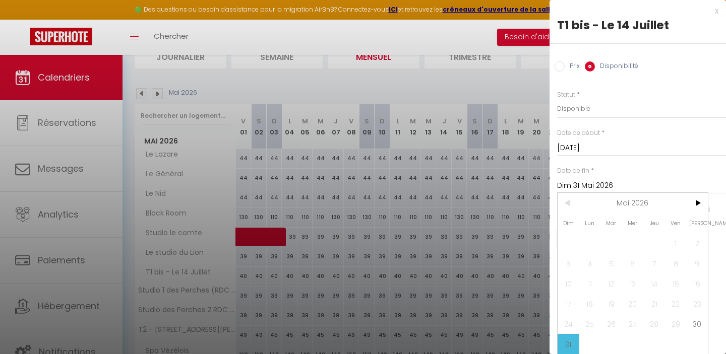
scroll to position [1, 0]
click at [696, 207] on span ">" at bounding box center [697, 203] width 22 height 20
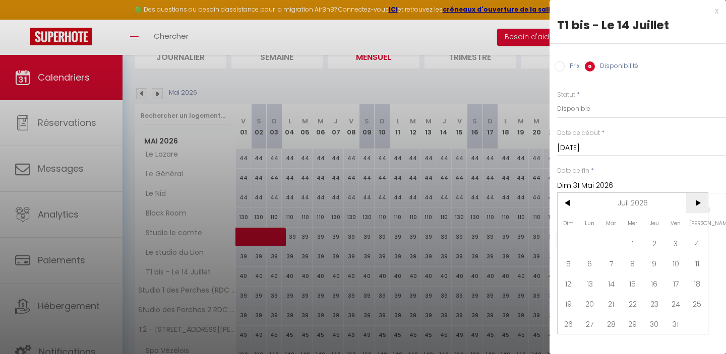
click at [696, 207] on span ">" at bounding box center [697, 203] width 22 height 20
click at [573, 205] on span "<" at bounding box center [568, 203] width 22 height 20
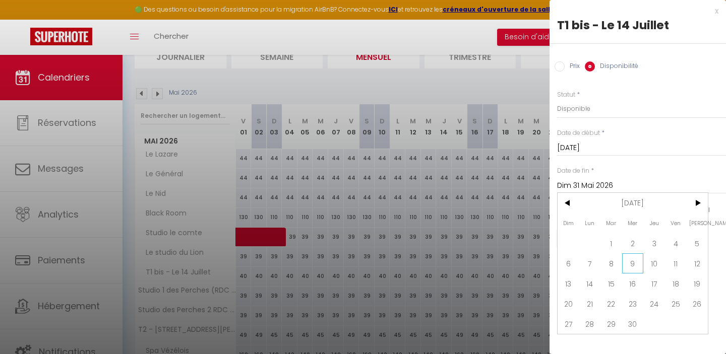
click at [628, 265] on span "9" at bounding box center [633, 264] width 22 height 20
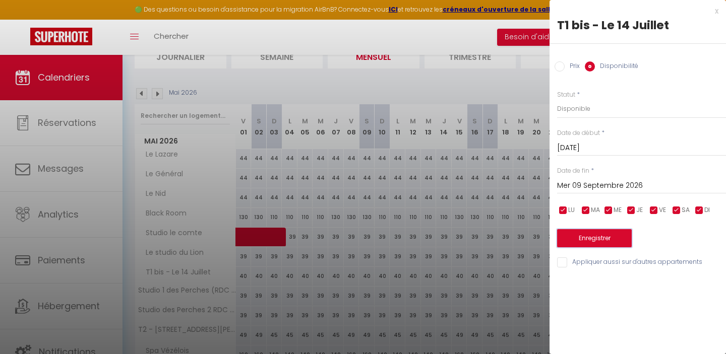
click at [587, 236] on button "Enregistrer" at bounding box center [594, 238] width 75 height 18
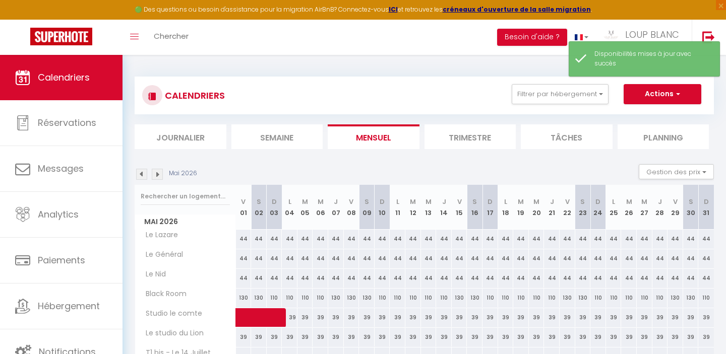
click at [156, 177] on img at bounding box center [157, 174] width 11 height 11
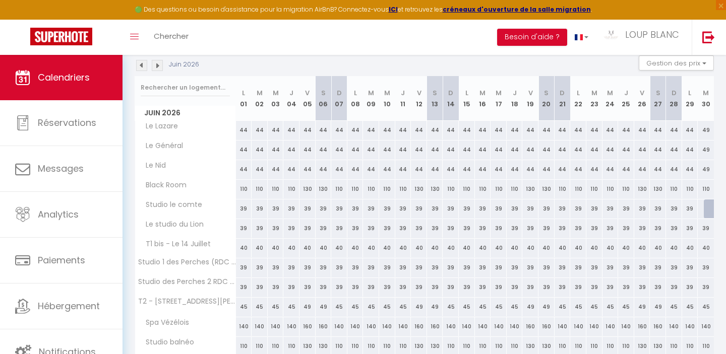
scroll to position [108, 0]
click at [708, 211] on div at bounding box center [712, 210] width 16 height 19
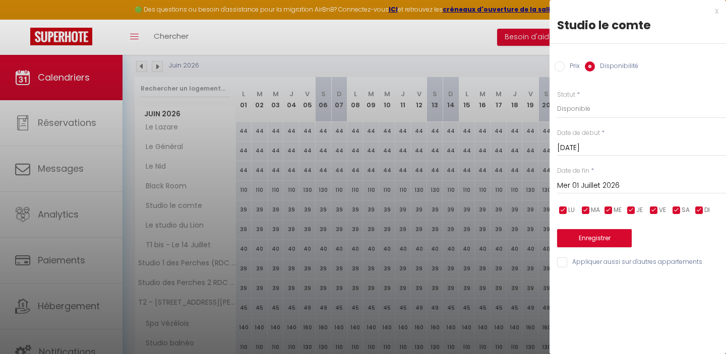
click at [573, 179] on input "Mer 01 Juillet 2026" at bounding box center [641, 185] width 169 height 13
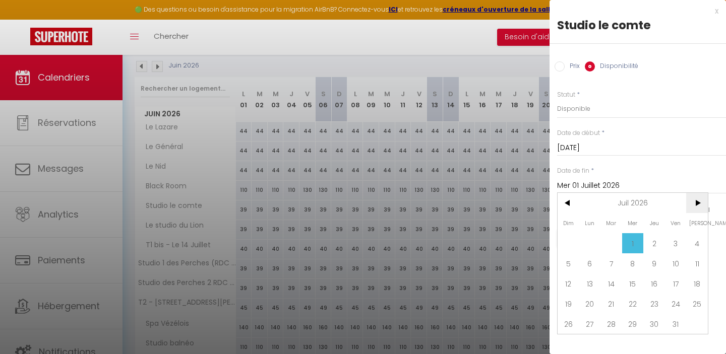
click at [695, 202] on span ">" at bounding box center [697, 203] width 22 height 20
click at [633, 264] on span "9" at bounding box center [633, 264] width 22 height 20
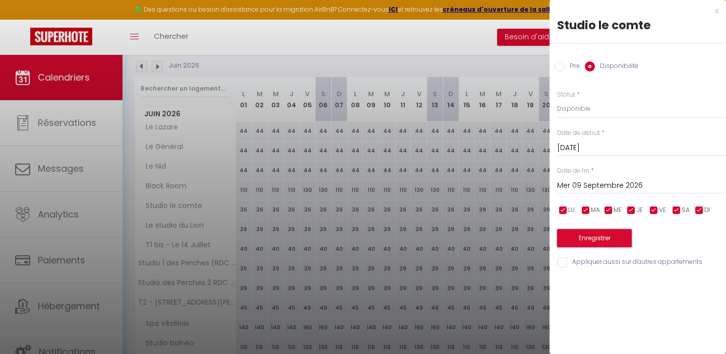
click at [601, 234] on button "Enregistrer" at bounding box center [594, 238] width 75 height 18
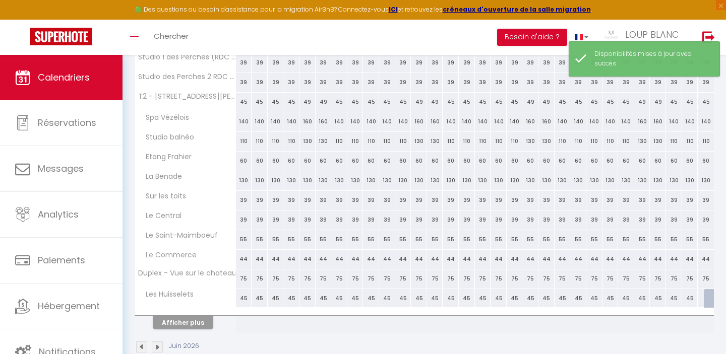
scroll to position [317, 0]
click at [203, 321] on button "Afficher plus" at bounding box center [183, 320] width 60 height 14
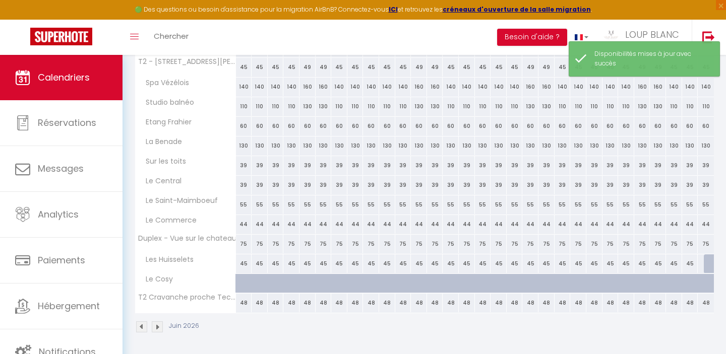
scroll to position [350, 0]
click at [707, 262] on div at bounding box center [712, 263] width 16 height 19
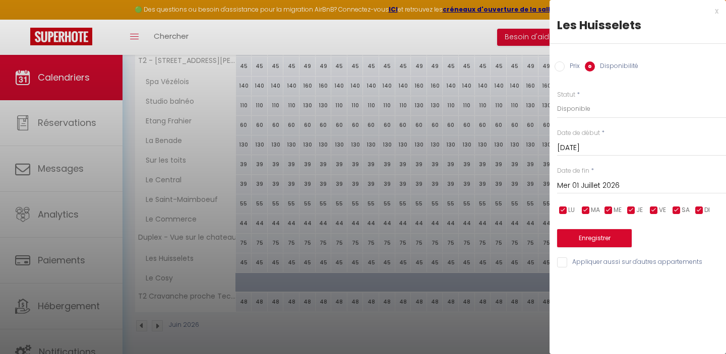
click at [572, 182] on input "Mer 01 Juillet 2026" at bounding box center [641, 185] width 169 height 13
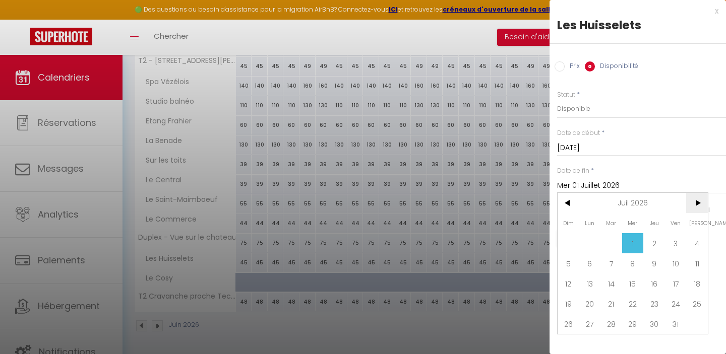
click at [691, 200] on span ">" at bounding box center [697, 203] width 22 height 20
click at [633, 269] on span "9" at bounding box center [633, 264] width 22 height 20
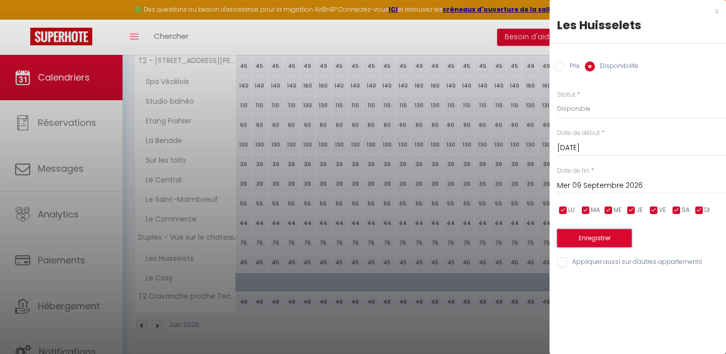
click at [582, 239] on button "Enregistrer" at bounding box center [594, 238] width 75 height 18
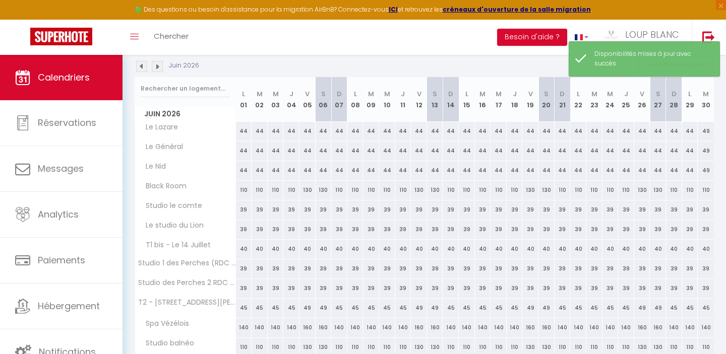
scroll to position [335, 0]
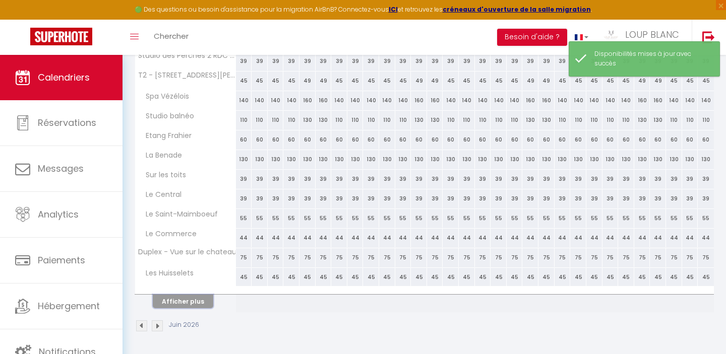
click at [174, 301] on button "Afficher plus" at bounding box center [183, 302] width 60 height 14
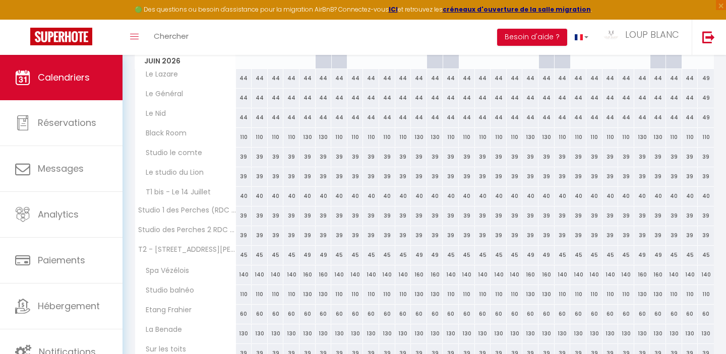
scroll to position [0, 0]
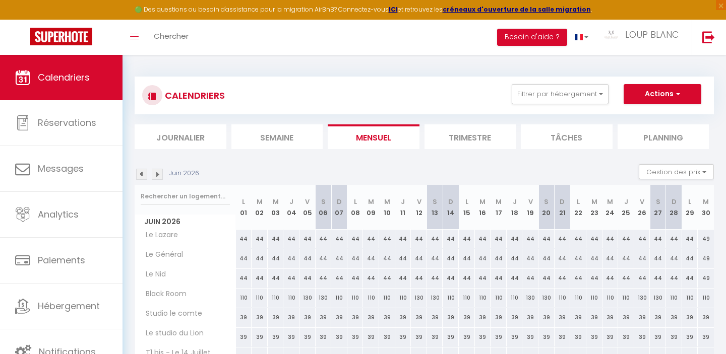
click at [156, 175] on img at bounding box center [157, 174] width 11 height 11
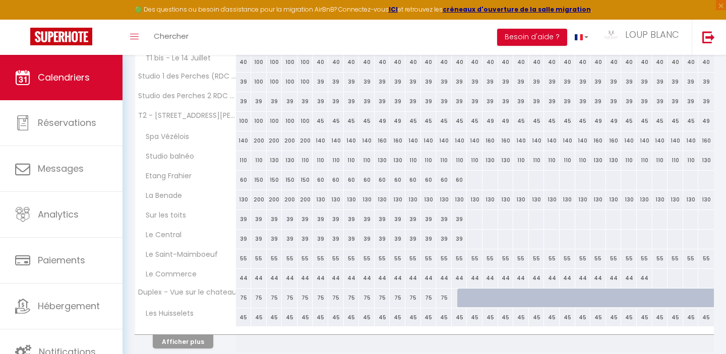
scroll to position [294, 0]
click at [462, 299] on div at bounding box center [465, 299] width 16 height 19
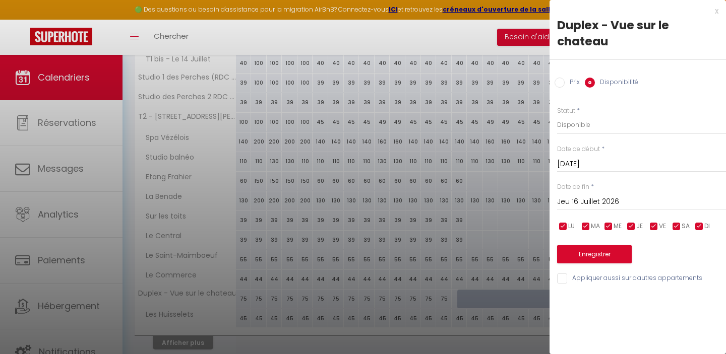
click at [583, 199] on input "Jeu 16 Juillet 2026" at bounding box center [641, 202] width 169 height 13
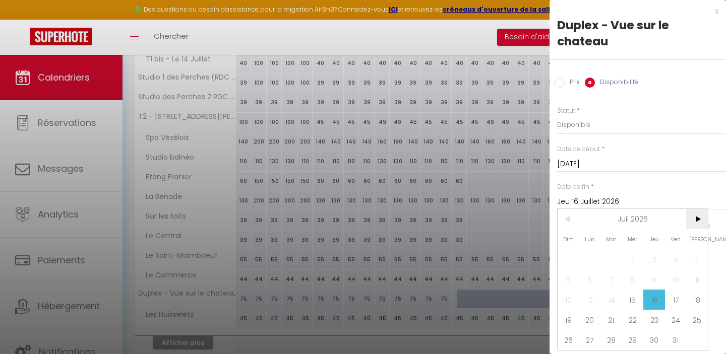
click at [693, 218] on span ">" at bounding box center [697, 219] width 22 height 20
click at [634, 276] on span "9" at bounding box center [633, 280] width 22 height 20
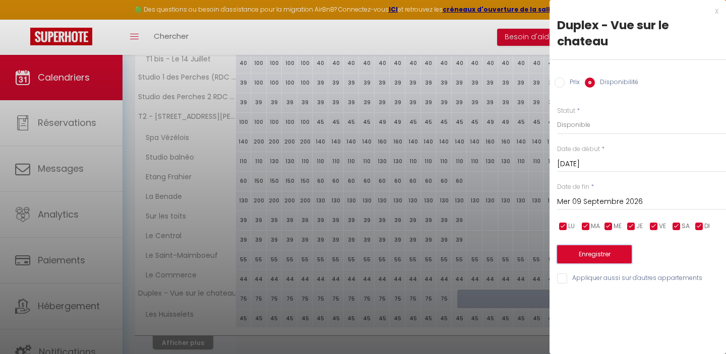
click at [582, 258] on button "Enregistrer" at bounding box center [594, 254] width 75 height 18
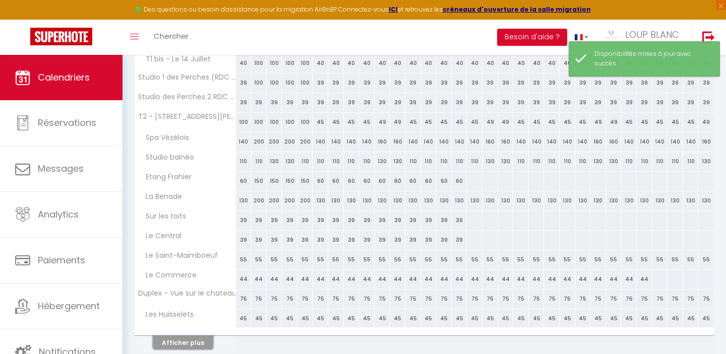
click at [181, 342] on button "Afficher plus" at bounding box center [183, 343] width 60 height 14
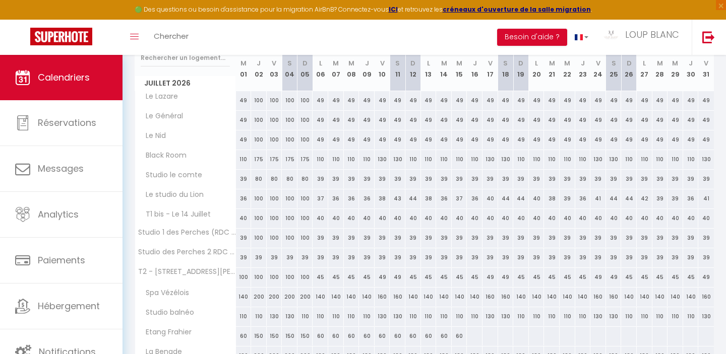
scroll to position [147, 0]
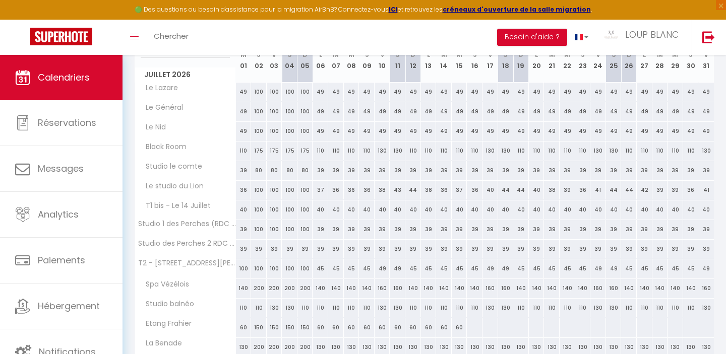
click at [257, 249] on div "39" at bounding box center [259, 249] width 16 height 19
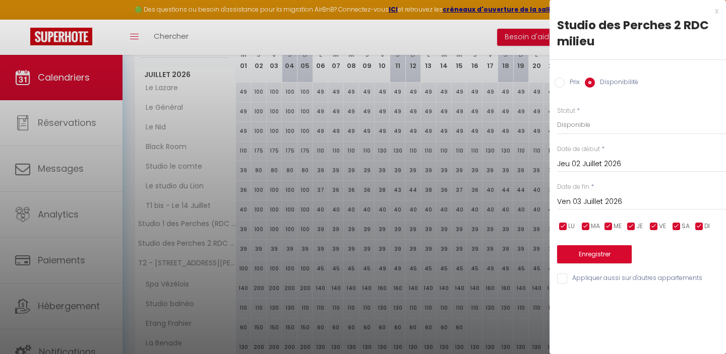
click at [577, 200] on input "Ven 03 Juillet 2026" at bounding box center [641, 202] width 169 height 13
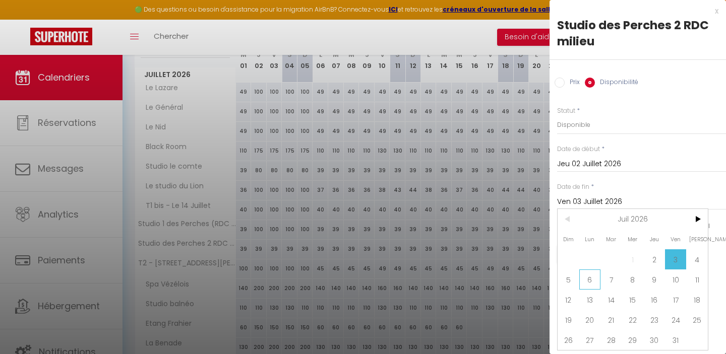
click at [585, 280] on span "6" at bounding box center [590, 280] width 22 height 20
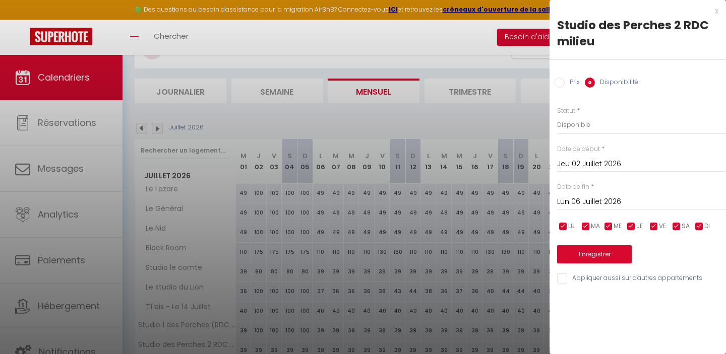
scroll to position [0, 0]
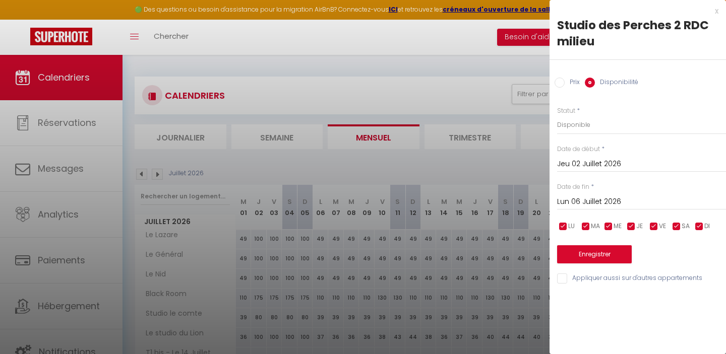
click at [558, 85] on input "Prix" at bounding box center [559, 83] width 10 height 10
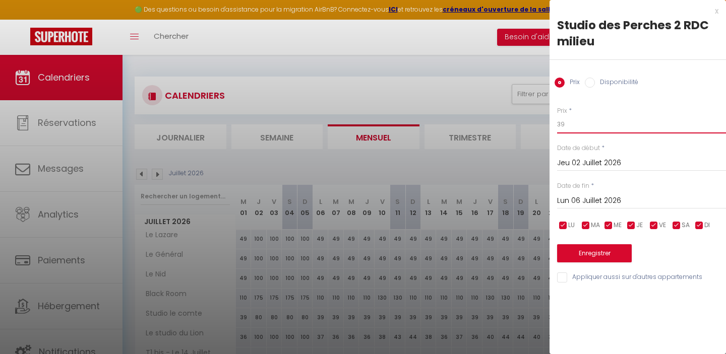
click at [577, 121] on input "39" at bounding box center [641, 124] width 169 height 18
click at [593, 262] on button "Enregistrer" at bounding box center [594, 253] width 75 height 18
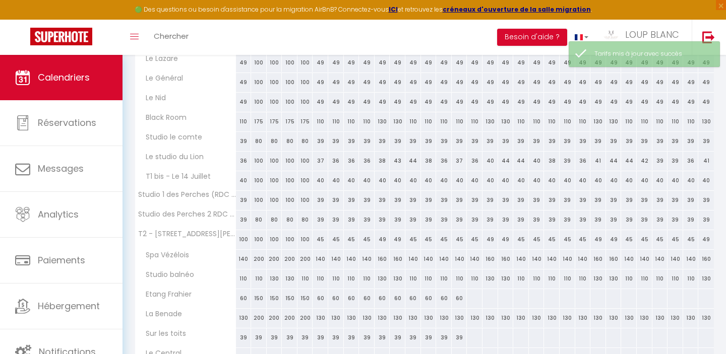
scroll to position [180, 0]
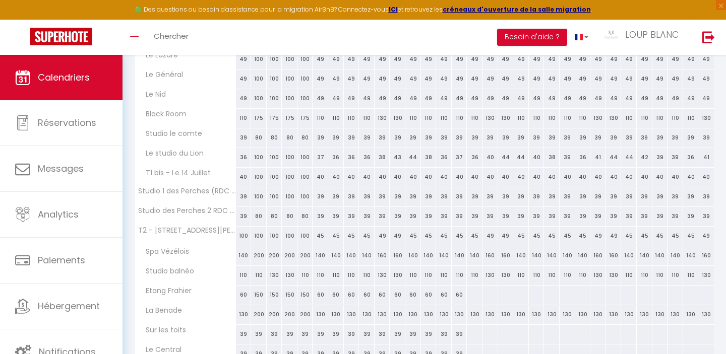
click at [259, 198] on div "100" at bounding box center [259, 196] width 16 height 19
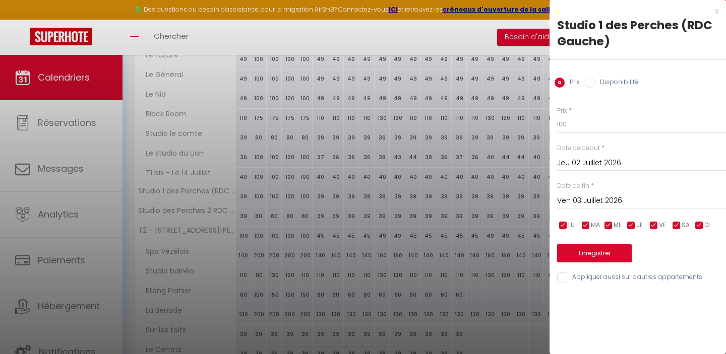
click at [588, 200] on input "Ven 03 Juillet 2026" at bounding box center [641, 201] width 169 height 13
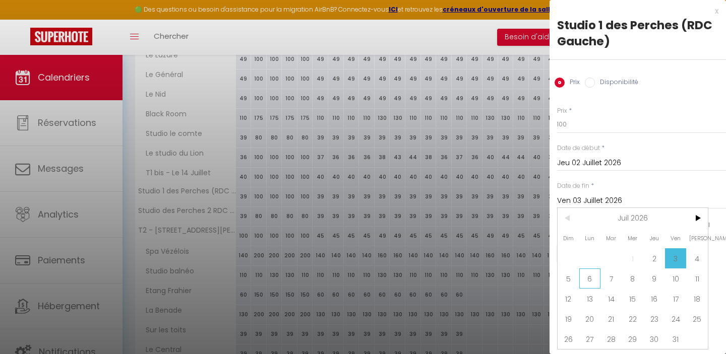
click at [588, 282] on span "6" at bounding box center [590, 279] width 22 height 20
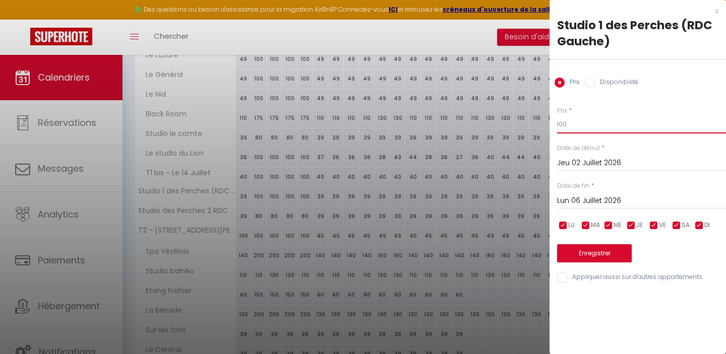
click at [573, 119] on input "100" at bounding box center [641, 124] width 169 height 18
click at [581, 250] on button "Enregistrer" at bounding box center [594, 253] width 75 height 18
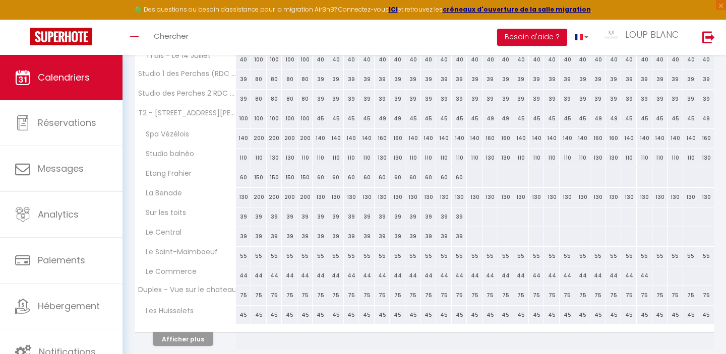
scroll to position [299, 0]
click at [197, 335] on button "Afficher plus" at bounding box center [183, 338] width 60 height 14
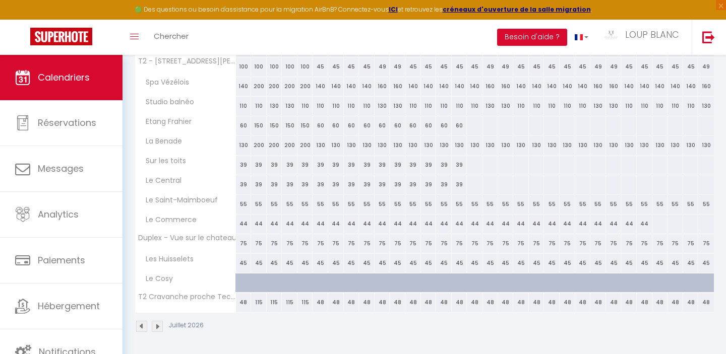
scroll to position [350, 0]
click at [258, 302] on div "115" at bounding box center [259, 302] width 16 height 19
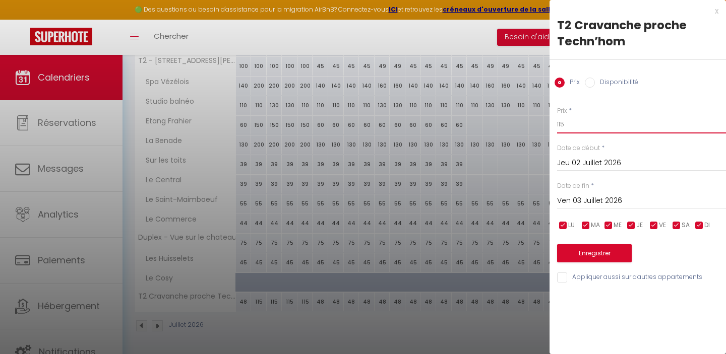
click at [575, 125] on input "115" at bounding box center [641, 124] width 169 height 18
click at [589, 200] on input "Ven 03 Juillet 2026" at bounding box center [641, 201] width 169 height 13
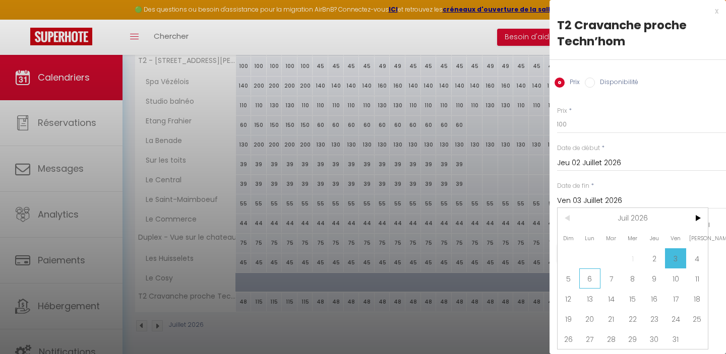
click at [586, 281] on span "6" at bounding box center [590, 279] width 22 height 20
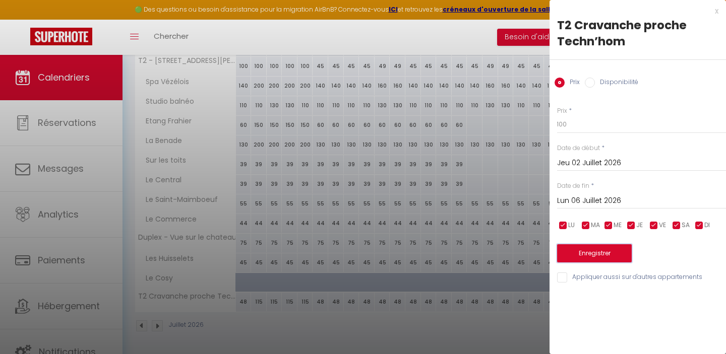
click at [593, 248] on button "Enregistrer" at bounding box center [594, 253] width 75 height 18
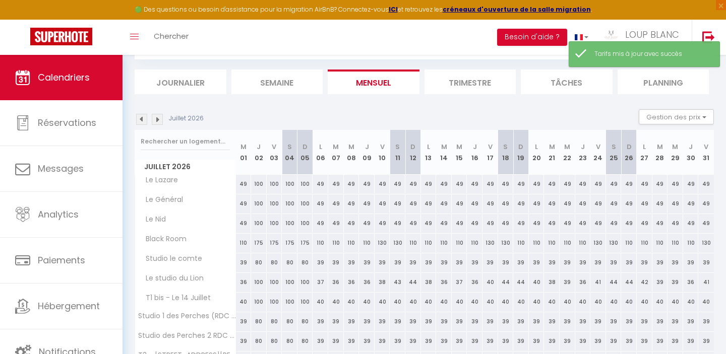
scroll to position [335, 0]
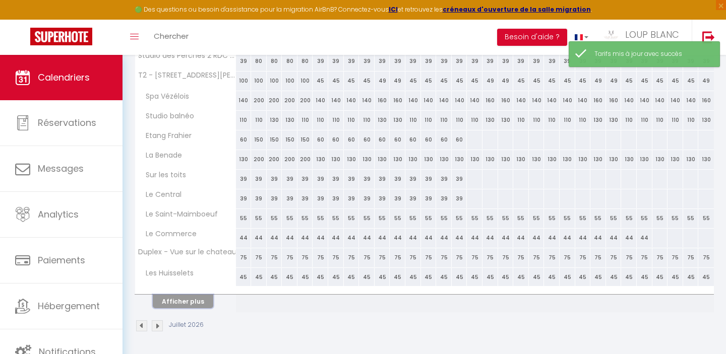
click at [187, 300] on button "Afficher plus" at bounding box center [183, 302] width 60 height 14
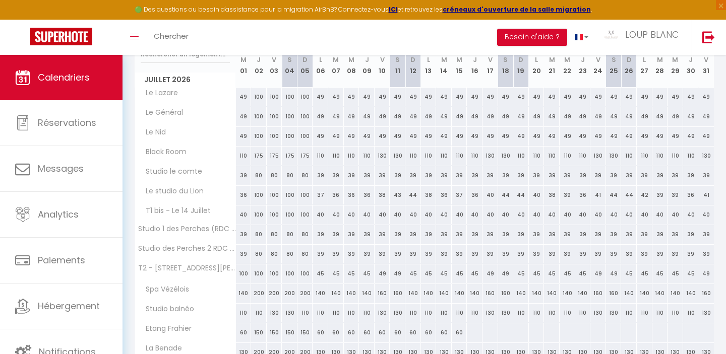
scroll to position [140, 0]
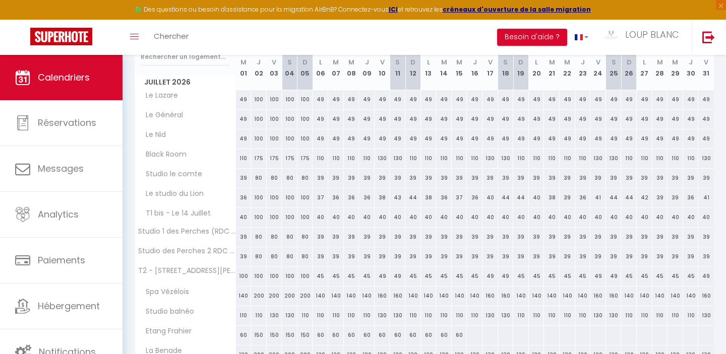
click at [259, 237] on div "80" at bounding box center [259, 237] width 16 height 19
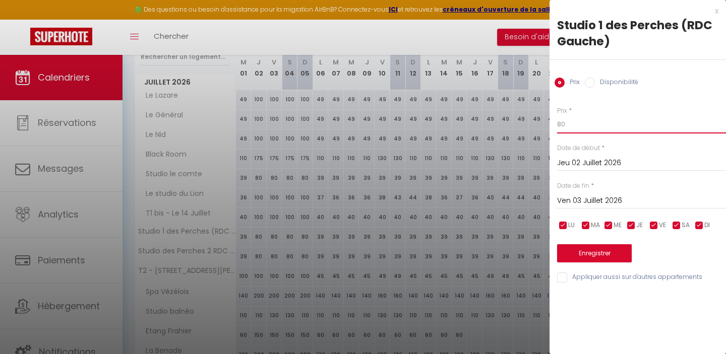
click at [579, 117] on input "80" at bounding box center [641, 124] width 169 height 18
click at [575, 120] on input "80" at bounding box center [641, 124] width 169 height 18
click at [574, 194] on div "[DATE] < [DATE] > Dim Lun Mar Mer Jeu Ven Sam 1 2 3 4 5 6 7 8 9 10 11 12 13 14 …" at bounding box center [641, 200] width 169 height 18
click at [575, 201] on input "Ven 03 Juillet 2026" at bounding box center [641, 201] width 169 height 13
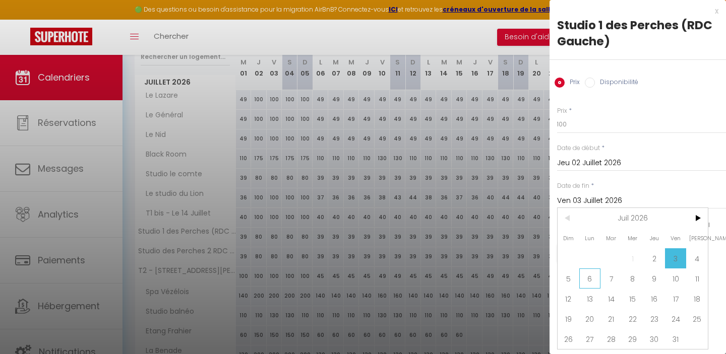
click at [587, 283] on span "6" at bounding box center [590, 279] width 22 height 20
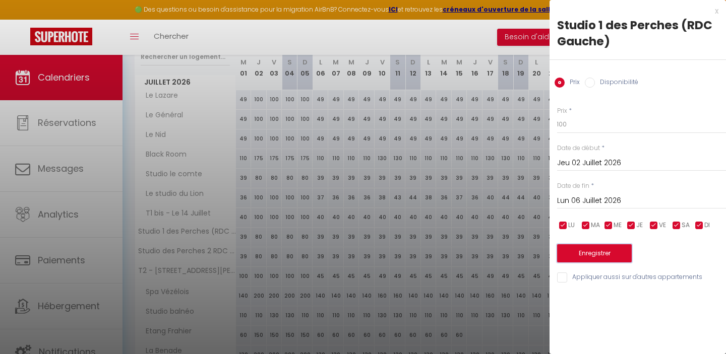
click at [604, 258] on button "Enregistrer" at bounding box center [594, 253] width 75 height 18
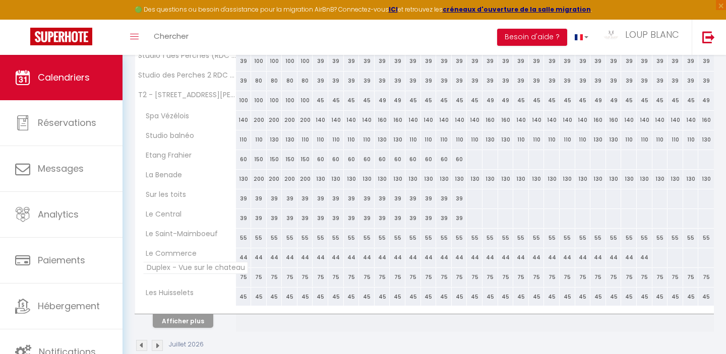
scroll to position [327, 0]
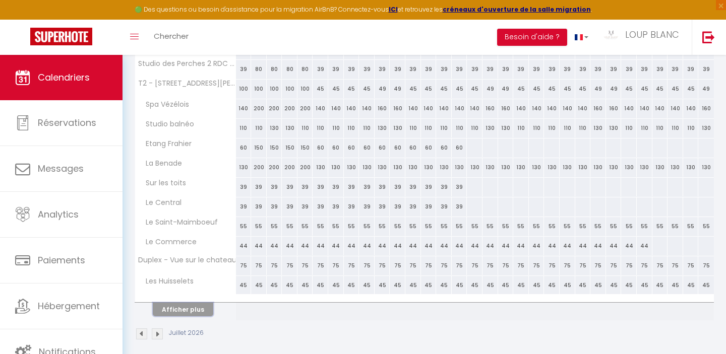
click at [195, 312] on button "Afficher plus" at bounding box center [183, 310] width 60 height 14
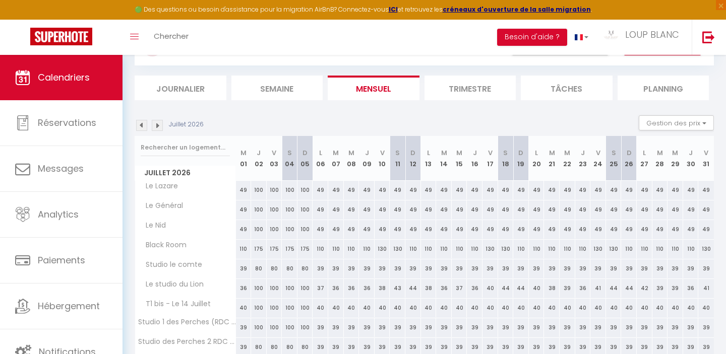
scroll to position [0, 0]
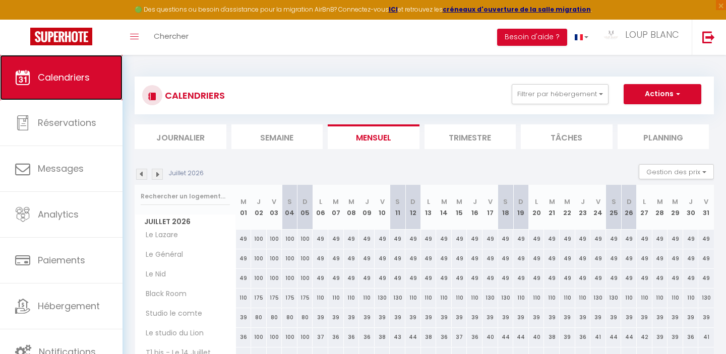
click at [82, 71] on span "Calendriers" at bounding box center [64, 77] width 52 height 13
click at [142, 176] on img at bounding box center [141, 174] width 11 height 11
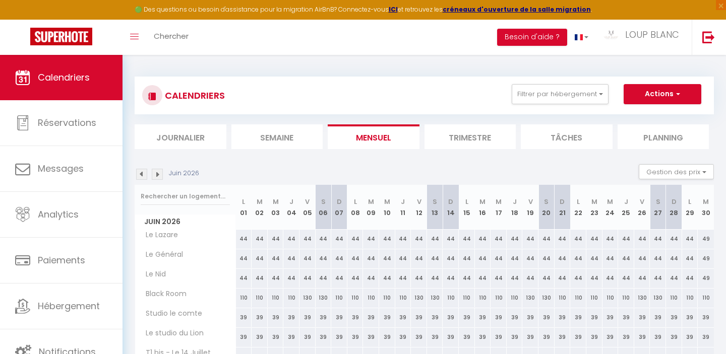
click at [142, 176] on img at bounding box center [141, 174] width 11 height 11
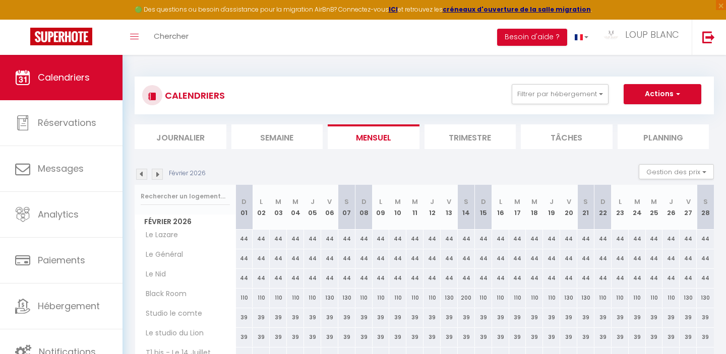
click at [142, 173] on img at bounding box center [141, 174] width 11 height 11
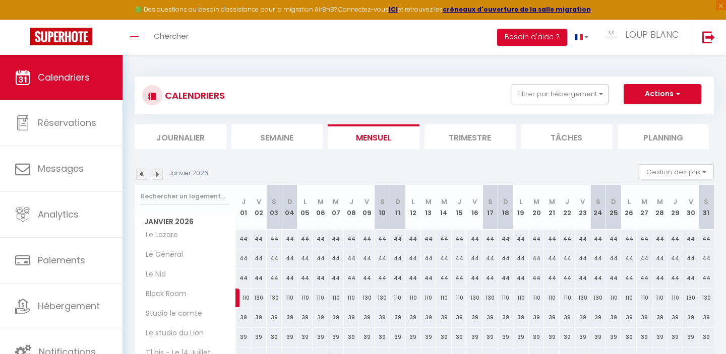
click at [142, 173] on img at bounding box center [141, 174] width 11 height 11
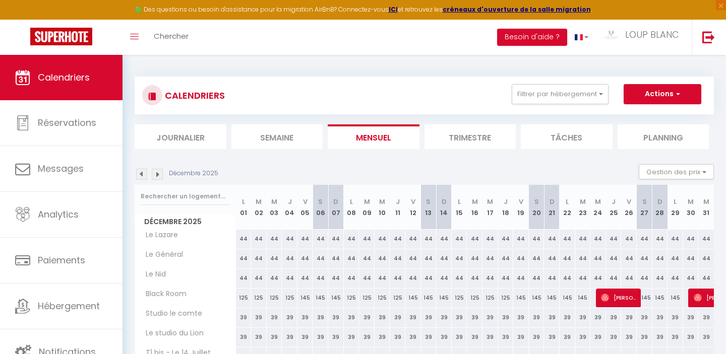
click at [142, 173] on img at bounding box center [141, 174] width 11 height 11
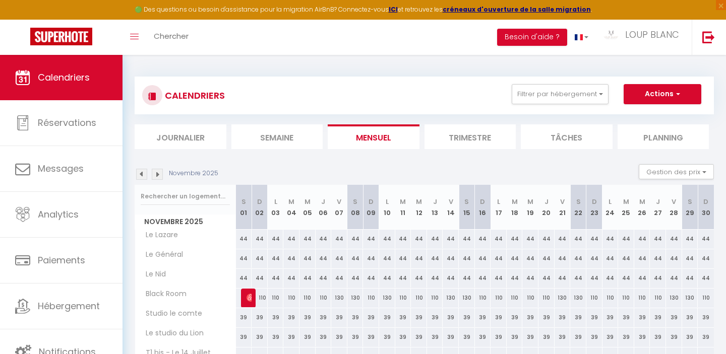
click at [142, 173] on img at bounding box center [141, 174] width 11 height 11
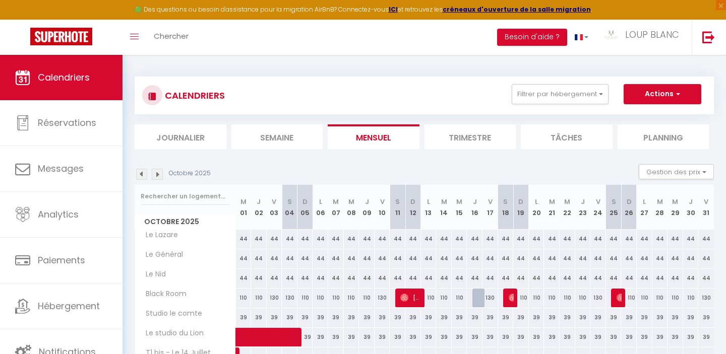
click at [156, 175] on img at bounding box center [157, 174] width 11 height 11
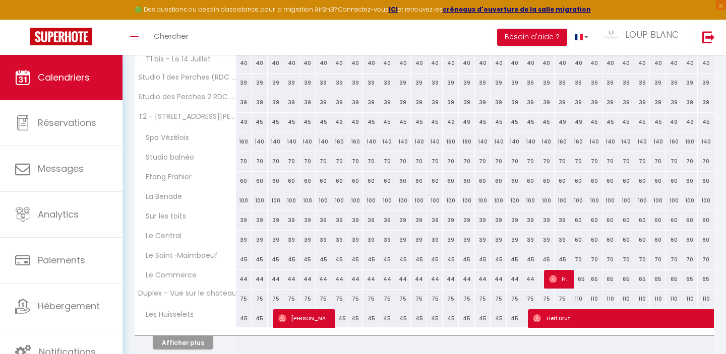
scroll to position [296, 0]
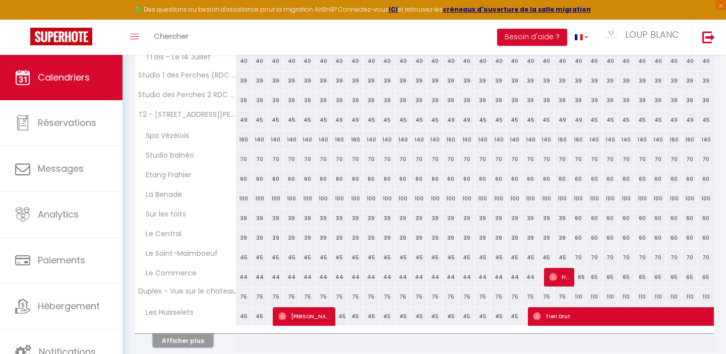
click at [196, 343] on button "Afficher plus" at bounding box center [183, 341] width 60 height 14
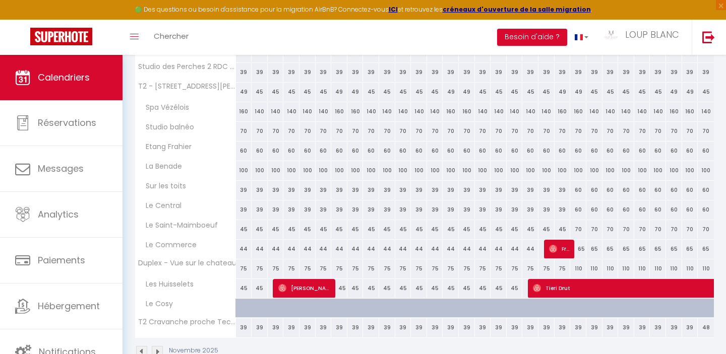
scroll to position [350, 0]
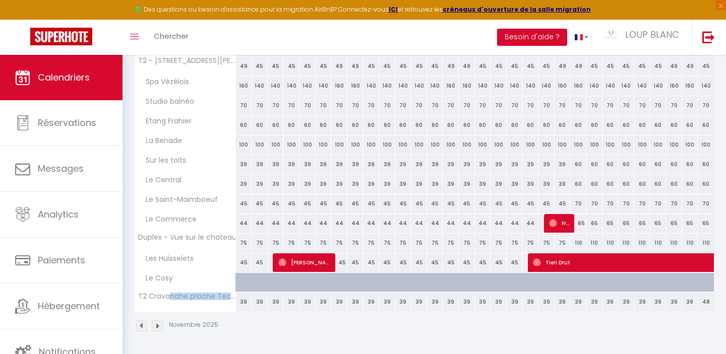
drag, startPoint x: 179, startPoint y: 295, endPoint x: 179, endPoint y: 306, distance: 11.1
click at [179, 306] on th "T2 Cravanche proche Techn’hom" at bounding box center [185, 302] width 101 height 19
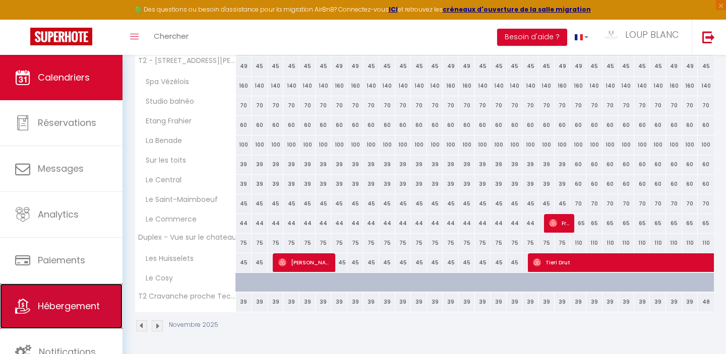
click at [57, 324] on link "Hébergement" at bounding box center [61, 306] width 122 height 45
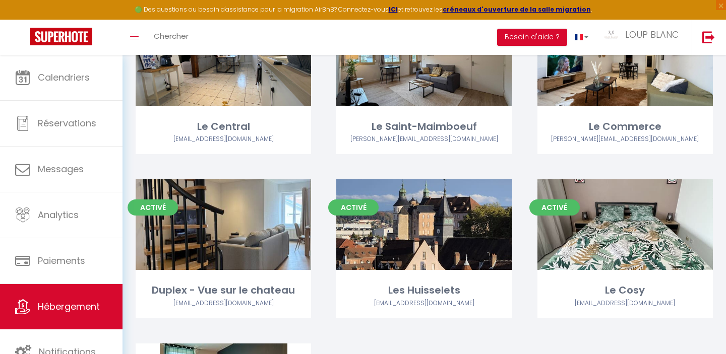
scroll to position [978, 0]
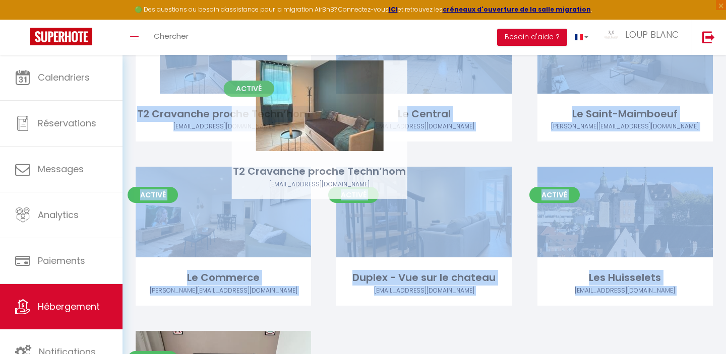
drag, startPoint x: 223, startPoint y: 325, endPoint x: 320, endPoint y: 70, distance: 272.8
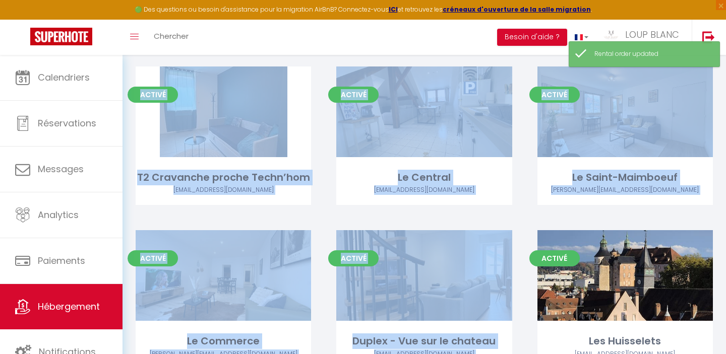
scroll to position [915, 0]
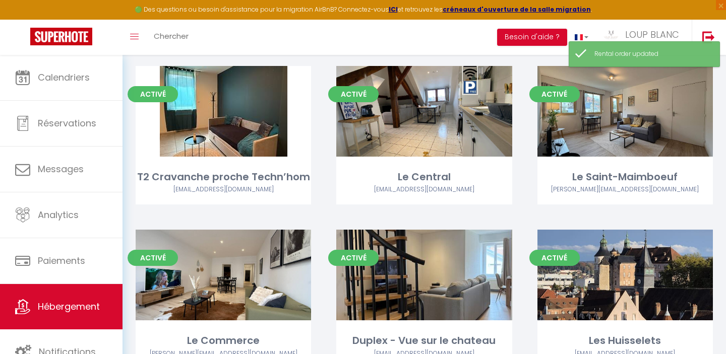
click at [325, 182] on div "Activé Editer Le Central [EMAIL_ADDRESS][DOMAIN_NAME]" at bounding box center [424, 148] width 201 height 164
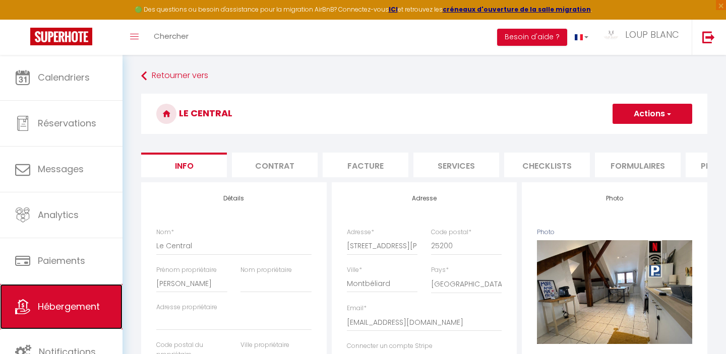
click at [75, 299] on link "Hébergement" at bounding box center [61, 306] width 122 height 45
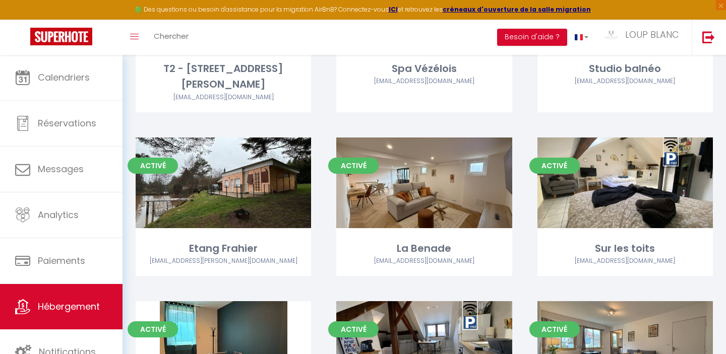
scroll to position [678, 0]
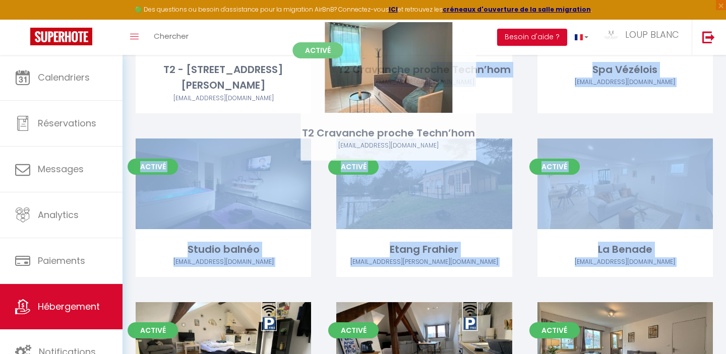
drag, startPoint x: 262, startPoint y: 337, endPoint x: 427, endPoint y: 72, distance: 312.1
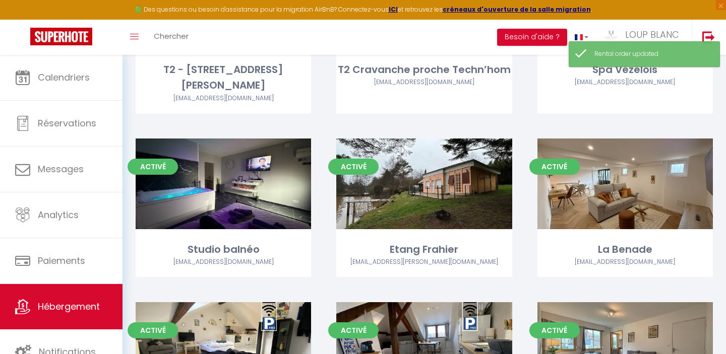
click at [313, 111] on div "Activé Editer T2 - [STREET_ADDRESS][PERSON_NAME][EMAIL_ADDRESS][DOMAIN_NAME]" at bounding box center [223, 49] width 201 height 180
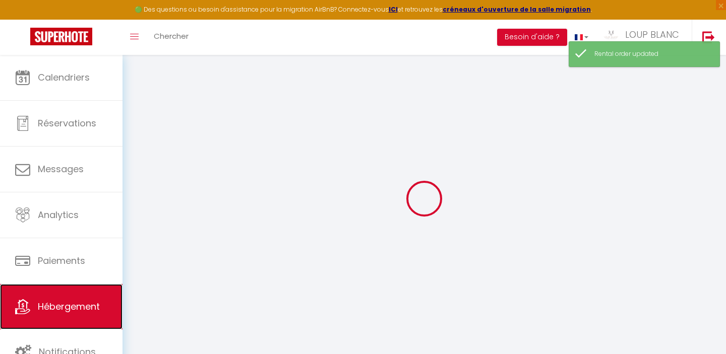
click at [55, 300] on span "Hébergement" at bounding box center [69, 306] width 62 height 13
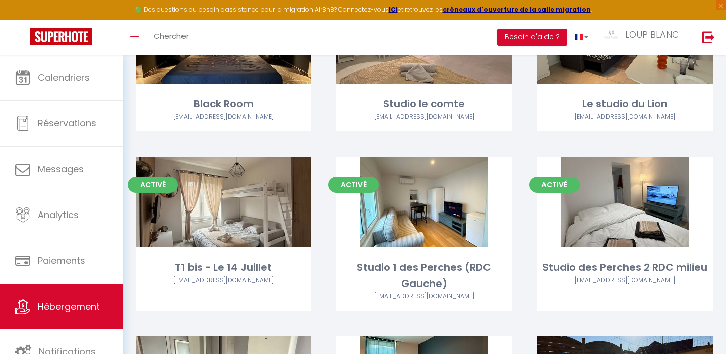
scroll to position [302, 0]
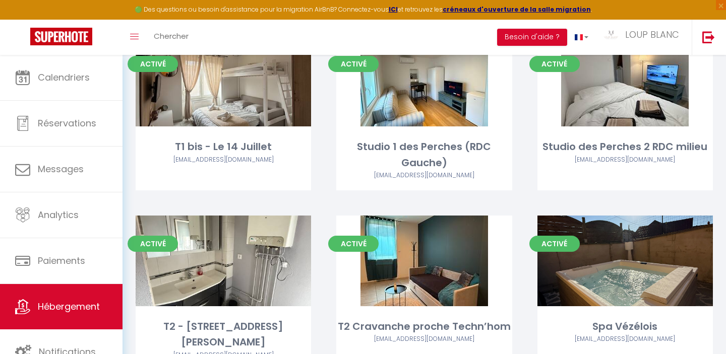
scroll to position [430, 0]
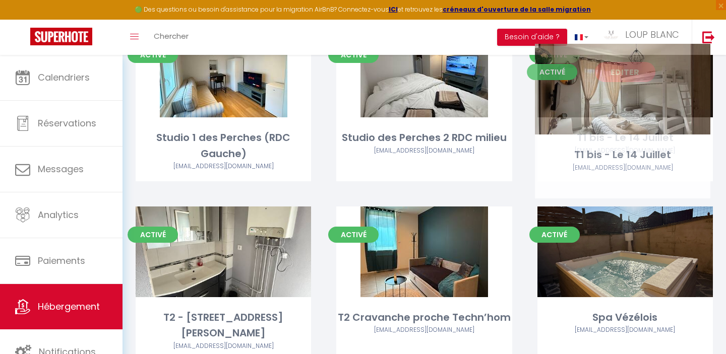
drag, startPoint x: 203, startPoint y: 94, endPoint x: 602, endPoint y: 111, distance: 399.5
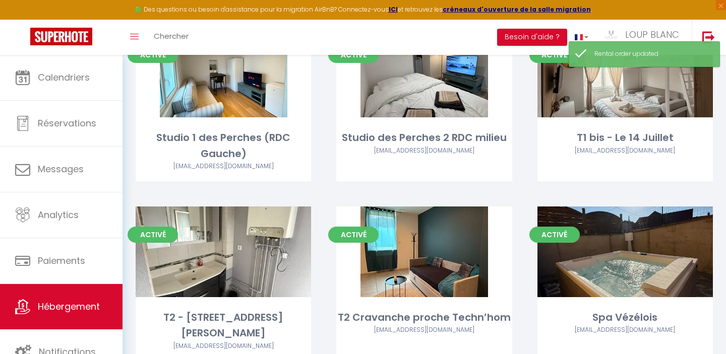
click at [722, 202] on div "Activé Editer T1 bis - Le 14 Juillet [EMAIL_ADDRESS][DOMAIN_NAME]" at bounding box center [625, 117] width 201 height 180
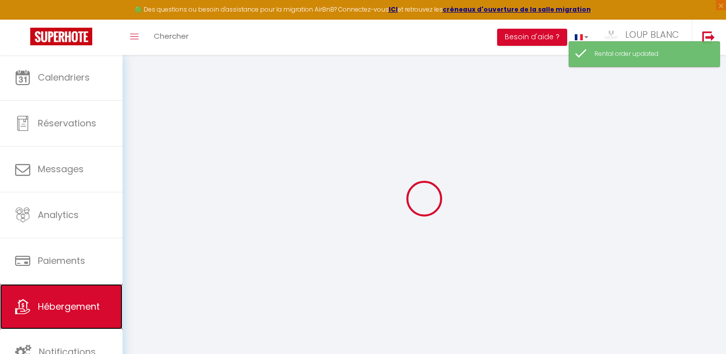
click at [84, 307] on span "Hébergement" at bounding box center [69, 306] width 62 height 13
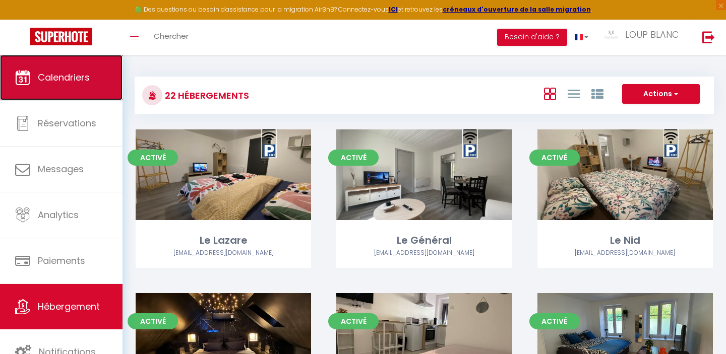
click at [57, 76] on span "Calendriers" at bounding box center [64, 77] width 52 height 13
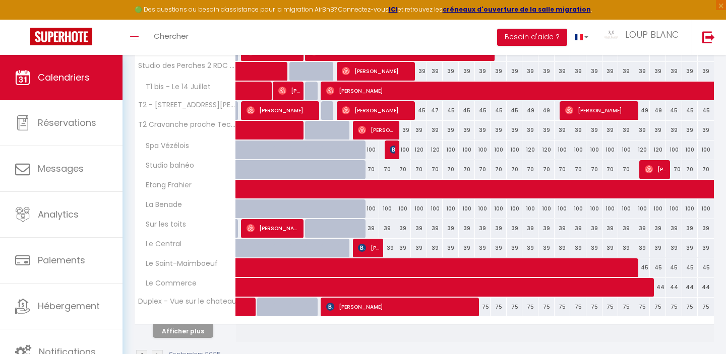
scroll to position [312, 0]
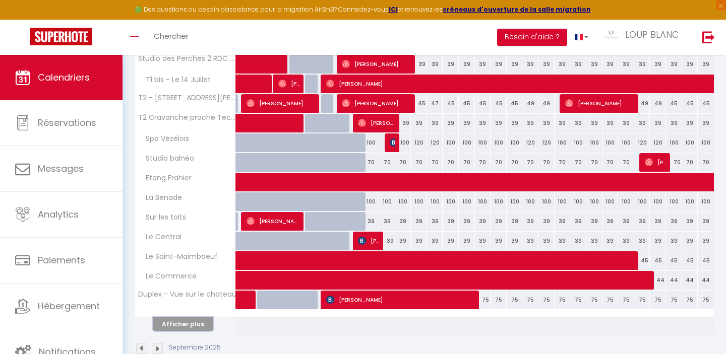
click at [173, 325] on button "Afficher plus" at bounding box center [183, 325] width 60 height 14
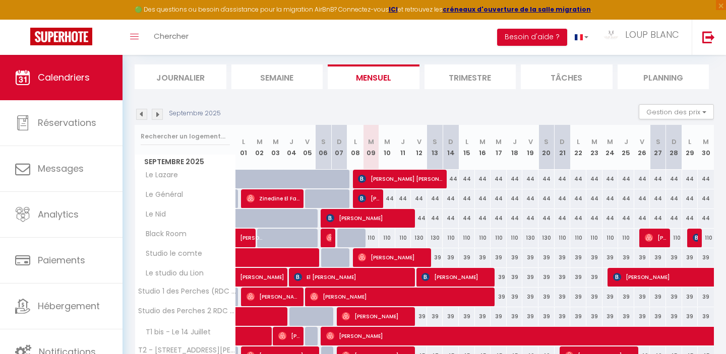
scroll to position [16, 0]
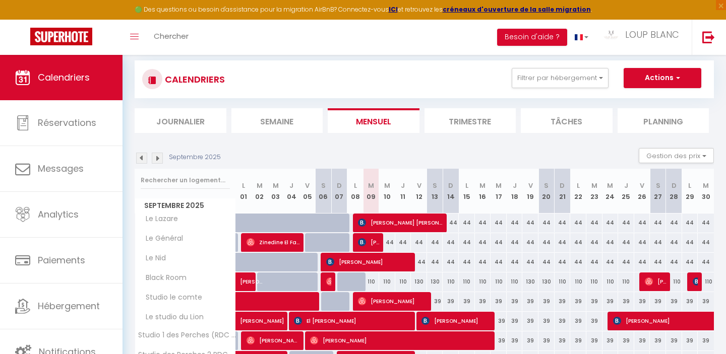
click at [159, 157] on img at bounding box center [157, 158] width 11 height 11
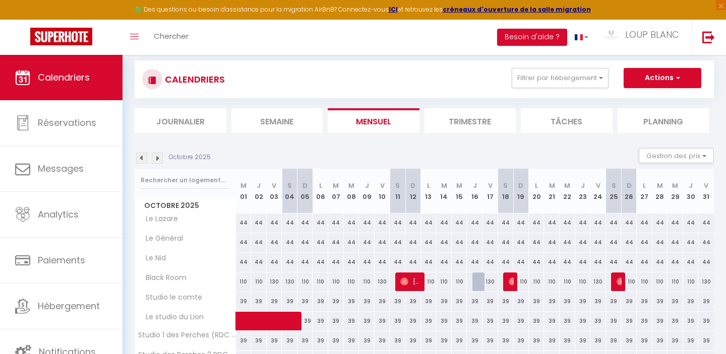
scroll to position [335, 0]
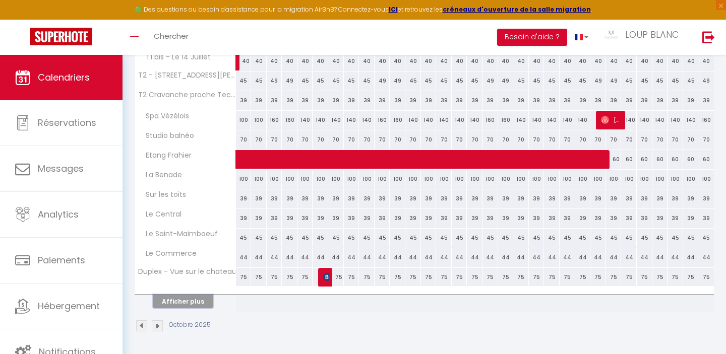
click at [200, 295] on button "Afficher plus" at bounding box center [183, 302] width 60 height 14
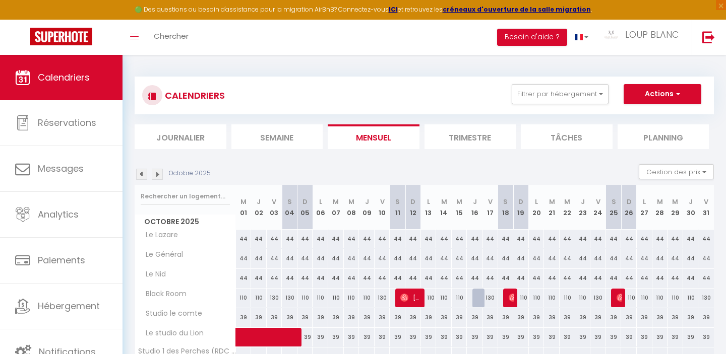
scroll to position [350, 0]
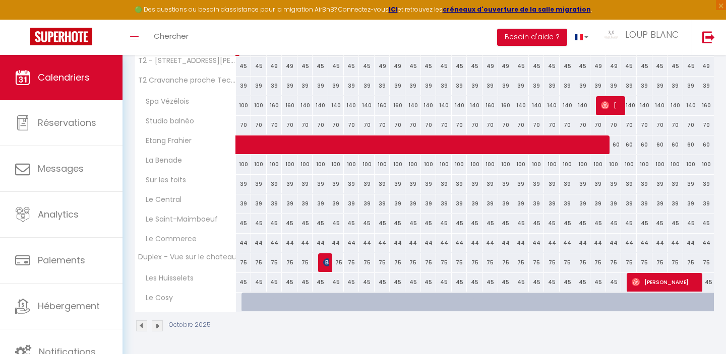
click at [249, 304] on div at bounding box center [249, 302] width 16 height 19
type input "50"
type input "Mer 01 Octobre 2025"
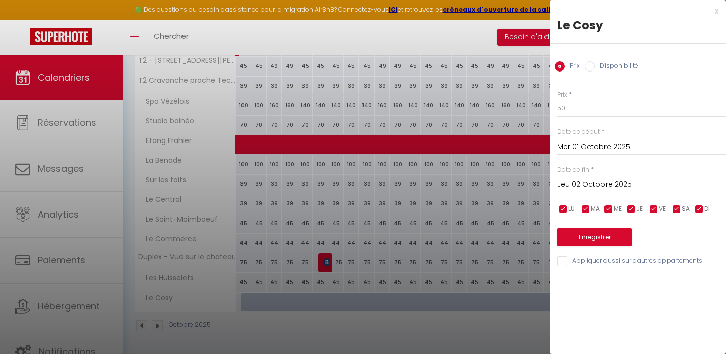
click at [567, 185] on input "Jeu 02 Octobre 2025" at bounding box center [641, 184] width 169 height 13
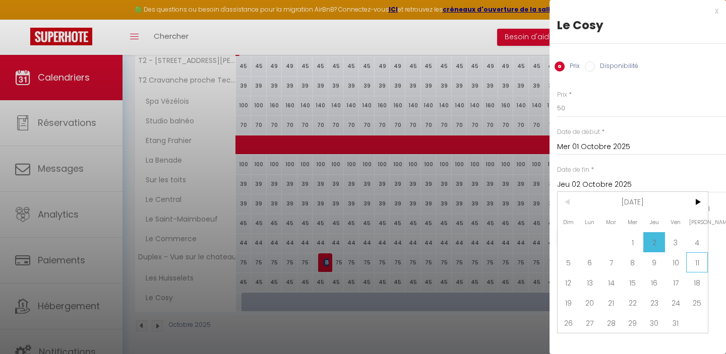
click at [695, 259] on span "11" at bounding box center [697, 262] width 22 height 20
type input "Sam 11 Octobre 2025"
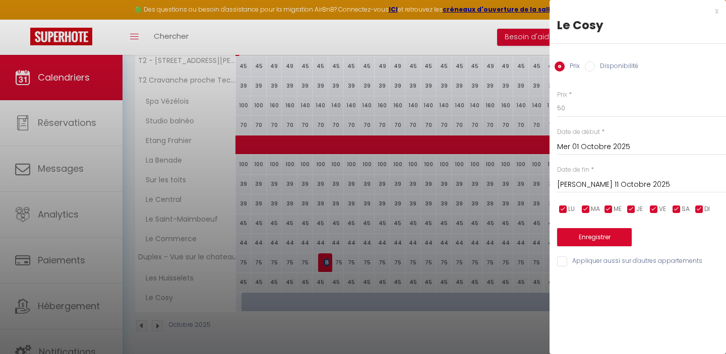
click at [588, 70] on input "Disponibilité" at bounding box center [590, 66] width 10 height 10
radio input "true"
radio input "false"
click at [593, 228] on div "Enregistrer" at bounding box center [641, 232] width 169 height 31
click at [585, 235] on button "Enregistrer" at bounding box center [594, 238] width 75 height 18
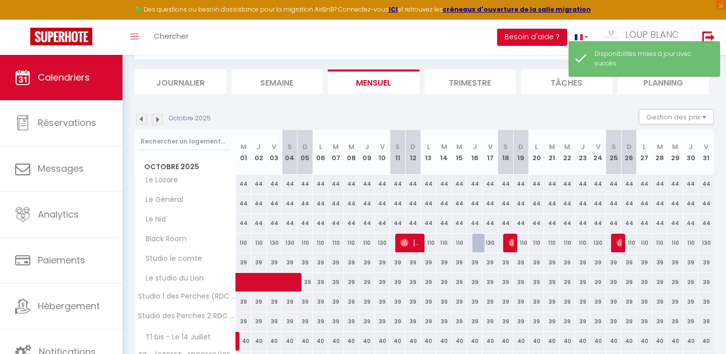
scroll to position [335, 0]
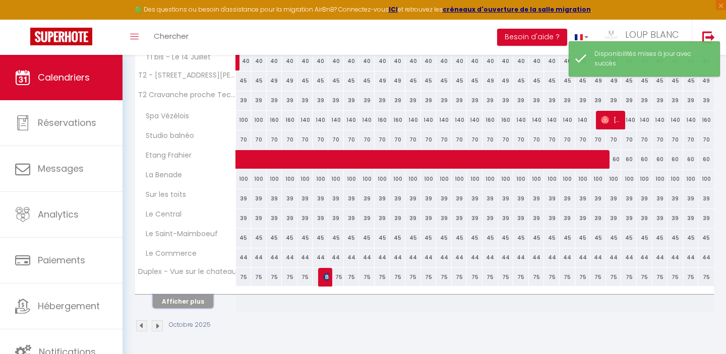
click at [198, 299] on button "Afficher plus" at bounding box center [183, 302] width 60 height 14
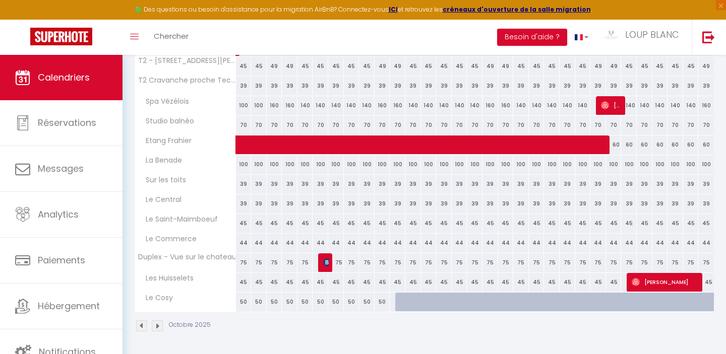
scroll to position [0, 0]
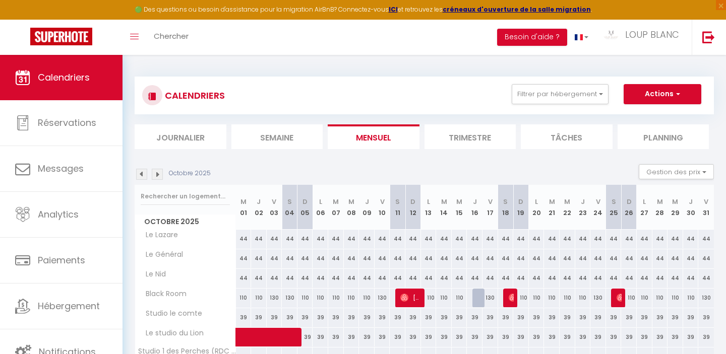
click at [143, 173] on img at bounding box center [141, 174] width 11 height 11
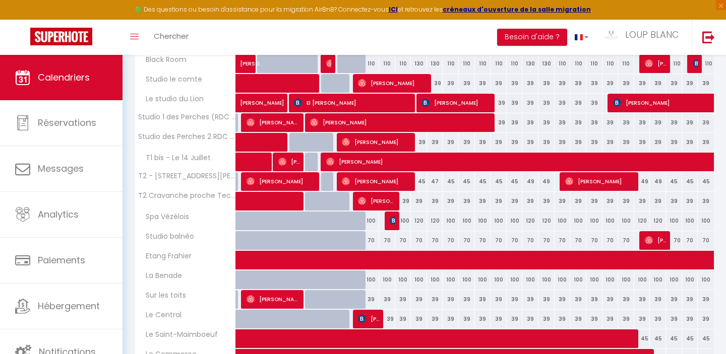
scroll to position [158, 0]
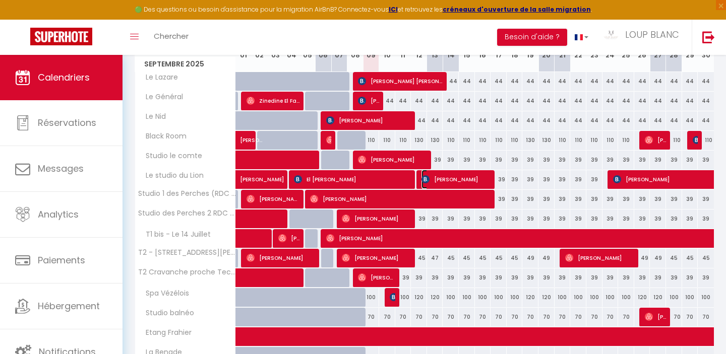
click at [428, 179] on img at bounding box center [425, 179] width 8 height 8
select select "OK"
select select "KO"
select select "0"
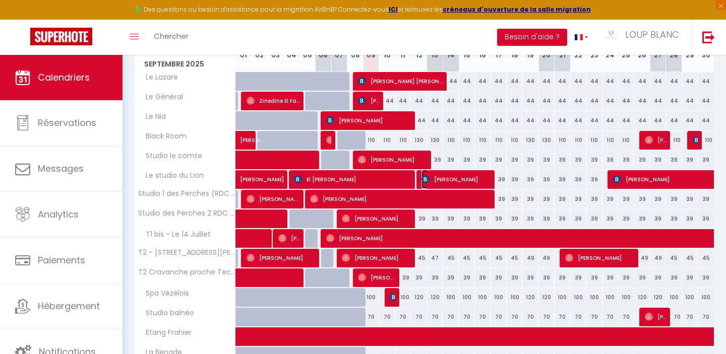
select select "1"
select select
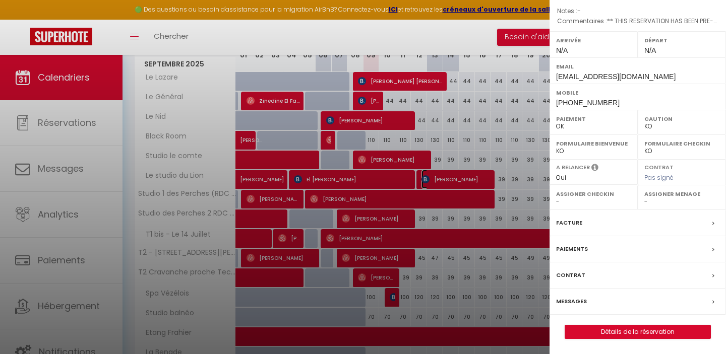
scroll to position [0, 0]
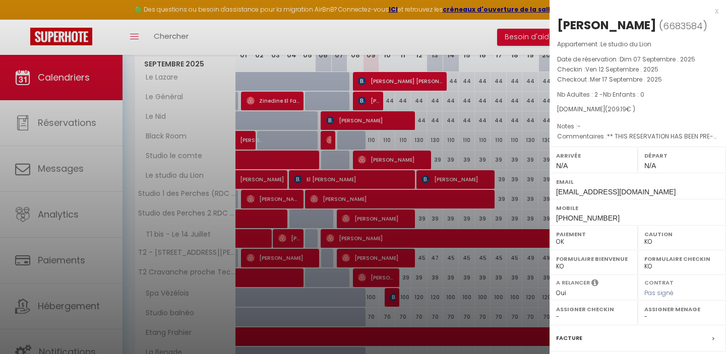
click at [715, 11] on div "x" at bounding box center [633, 11] width 169 height 12
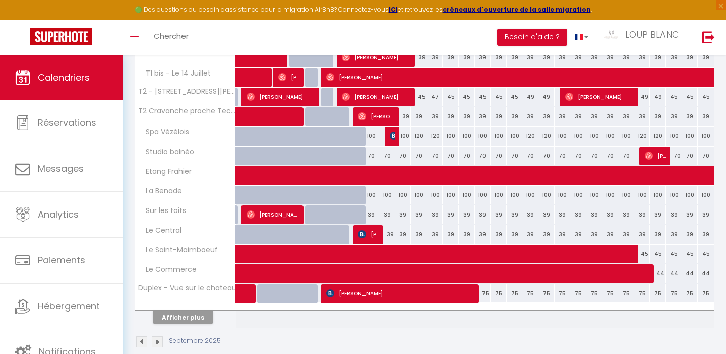
scroll to position [335, 0]
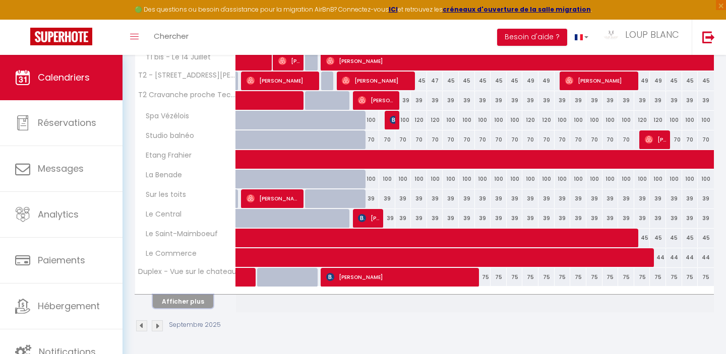
click at [195, 302] on button "Afficher plus" at bounding box center [183, 302] width 60 height 14
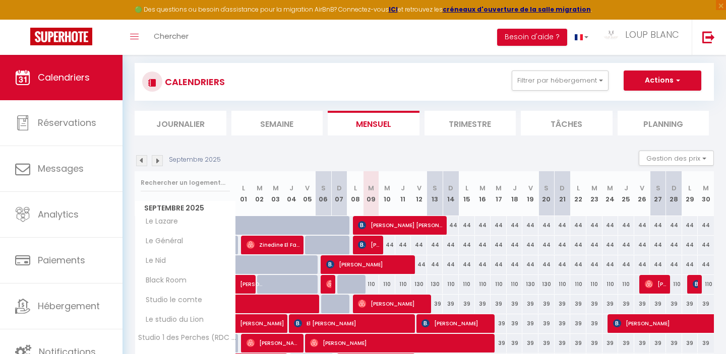
scroll to position [0, 0]
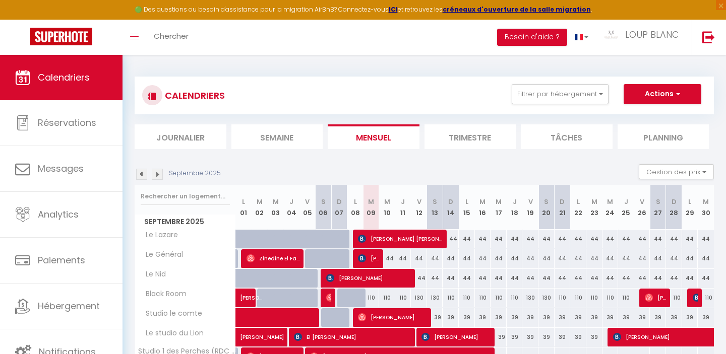
click at [142, 175] on img at bounding box center [141, 174] width 11 height 11
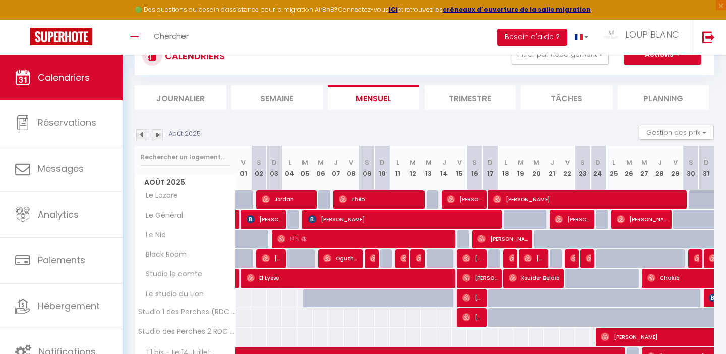
scroll to position [43, 0]
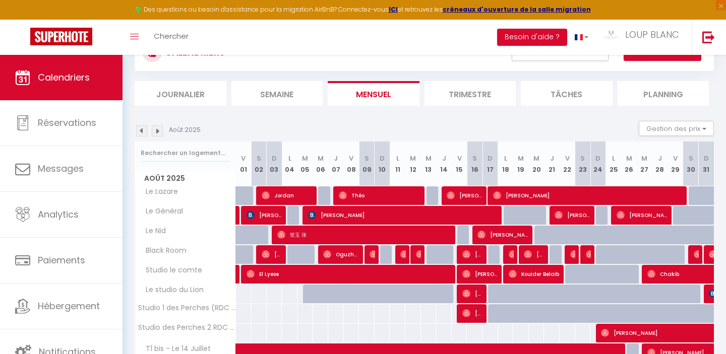
click at [156, 129] on img at bounding box center [157, 130] width 11 height 11
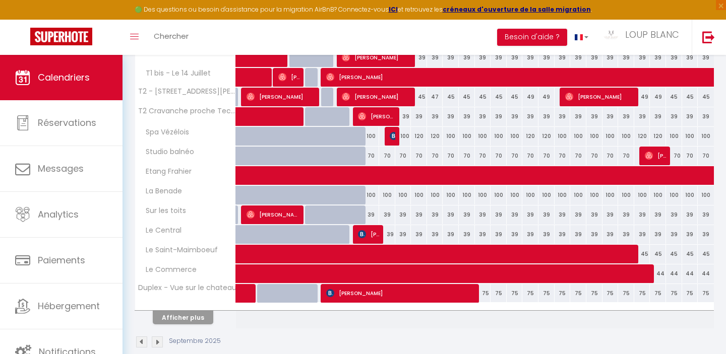
scroll to position [321, 0]
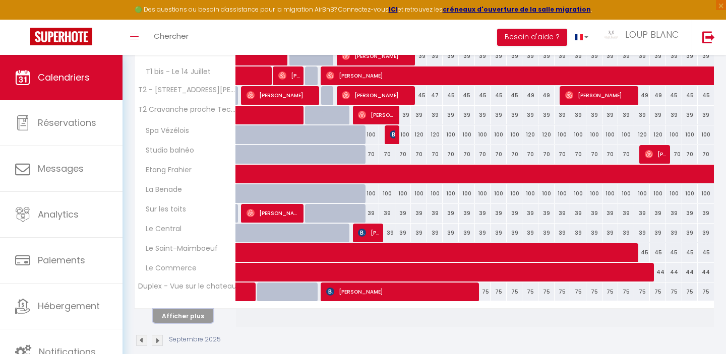
click at [198, 318] on button "Afficher plus" at bounding box center [183, 316] width 60 height 14
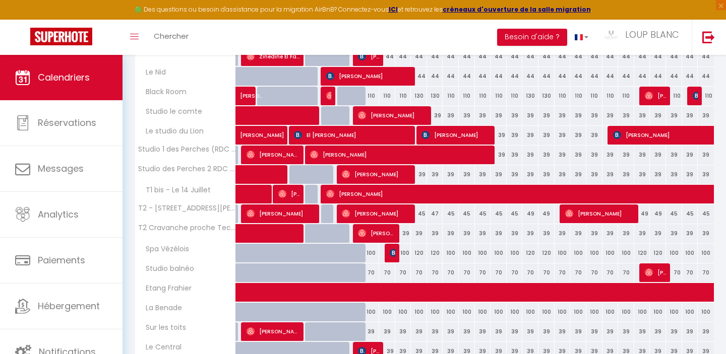
scroll to position [214, 0]
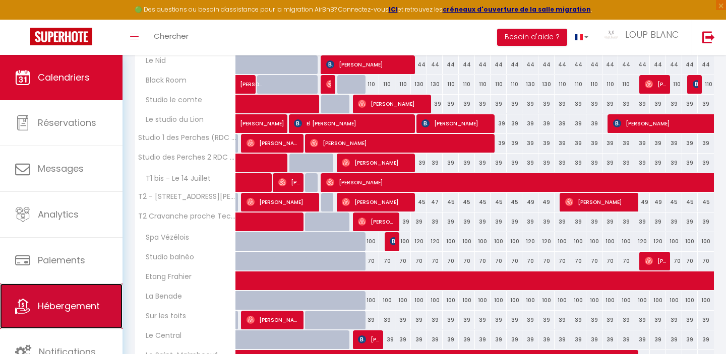
click at [62, 317] on link "Hébergement" at bounding box center [61, 306] width 122 height 45
